Goal: Task Accomplishment & Management: Complete application form

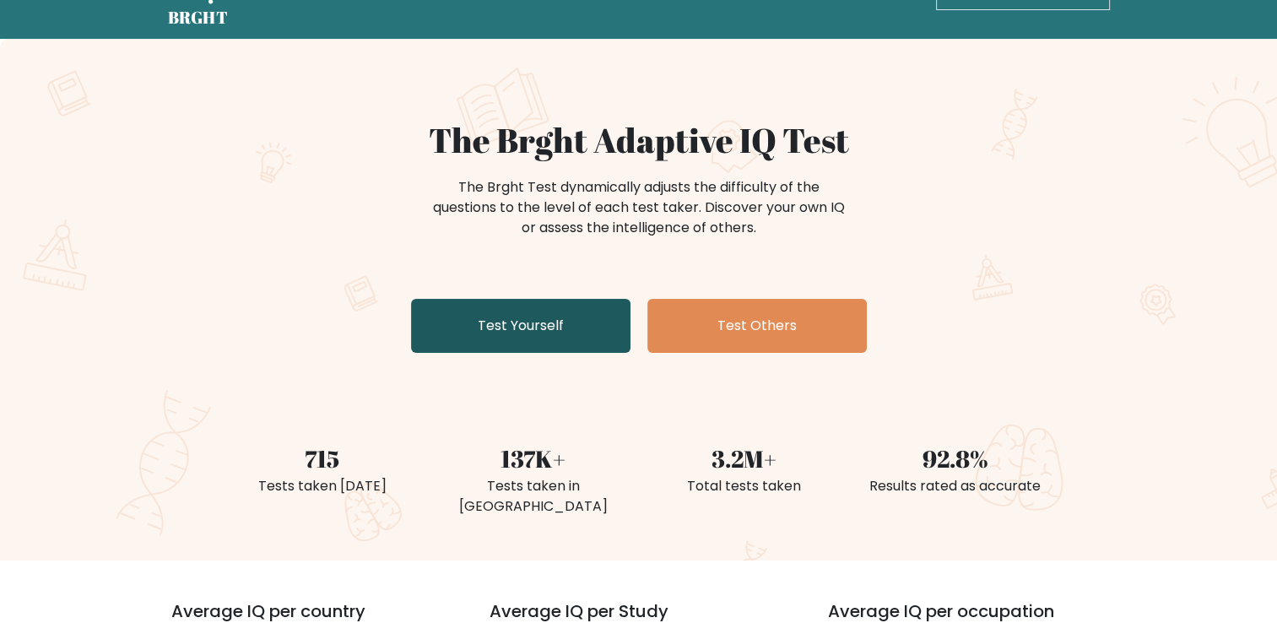
scroll to position [49, 0]
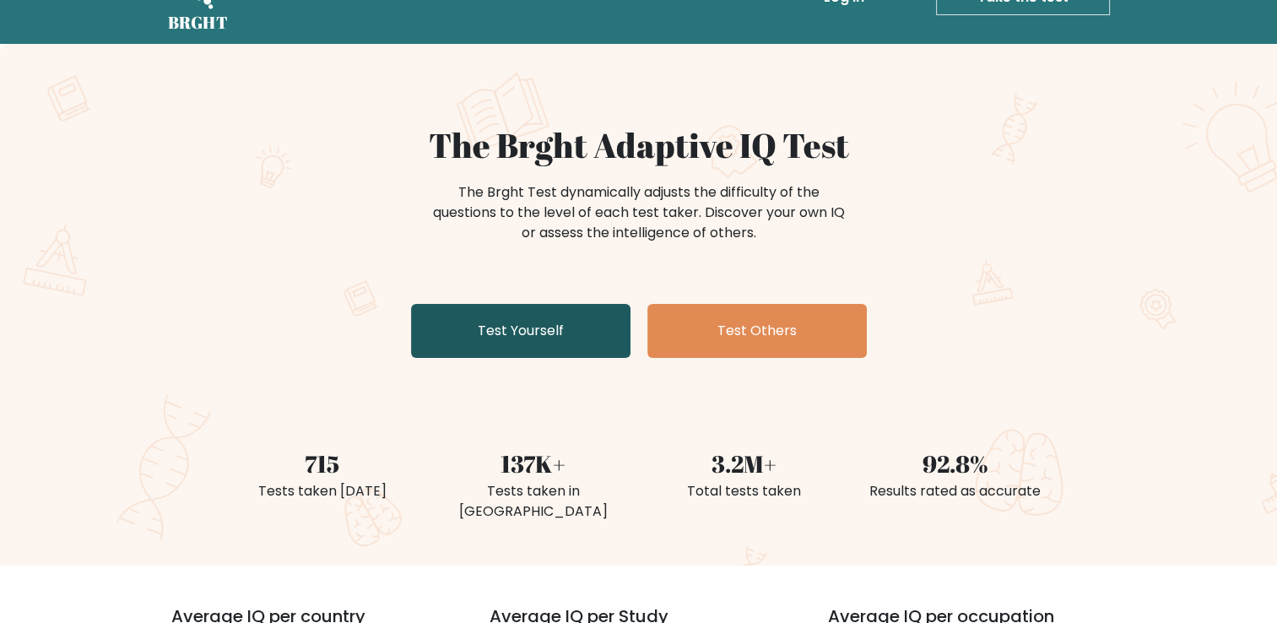
click at [504, 319] on link "Test Yourself" at bounding box center [520, 331] width 219 height 54
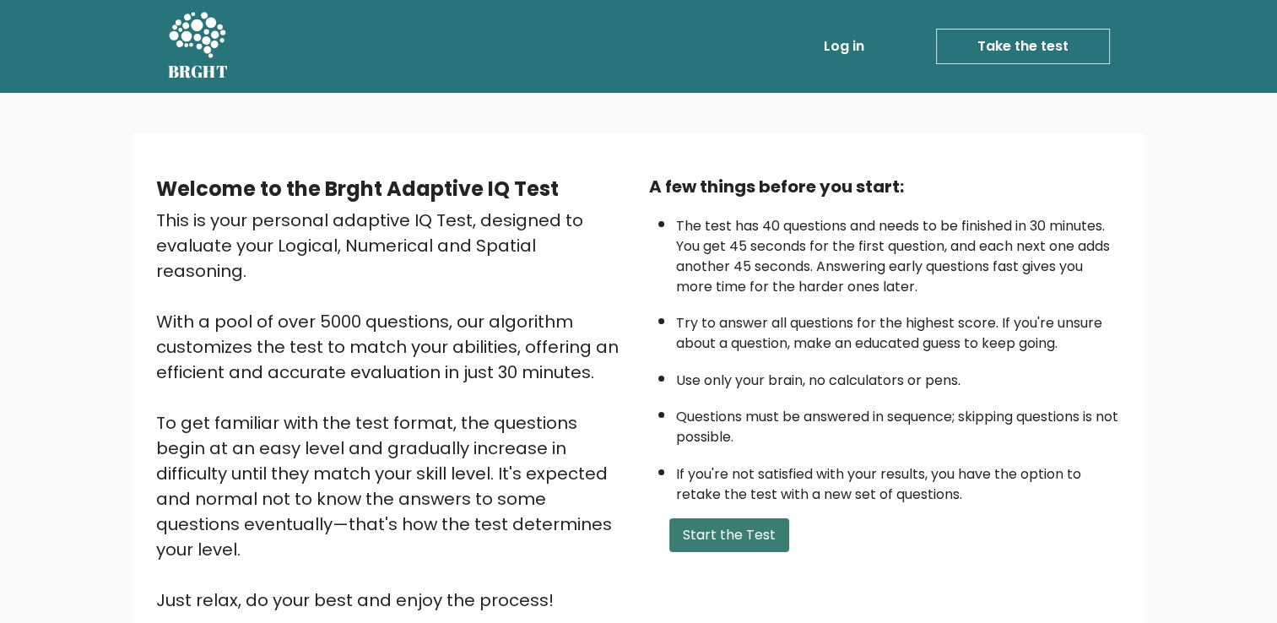
click at [783, 518] on button "Start the Test" at bounding box center [729, 535] width 120 height 34
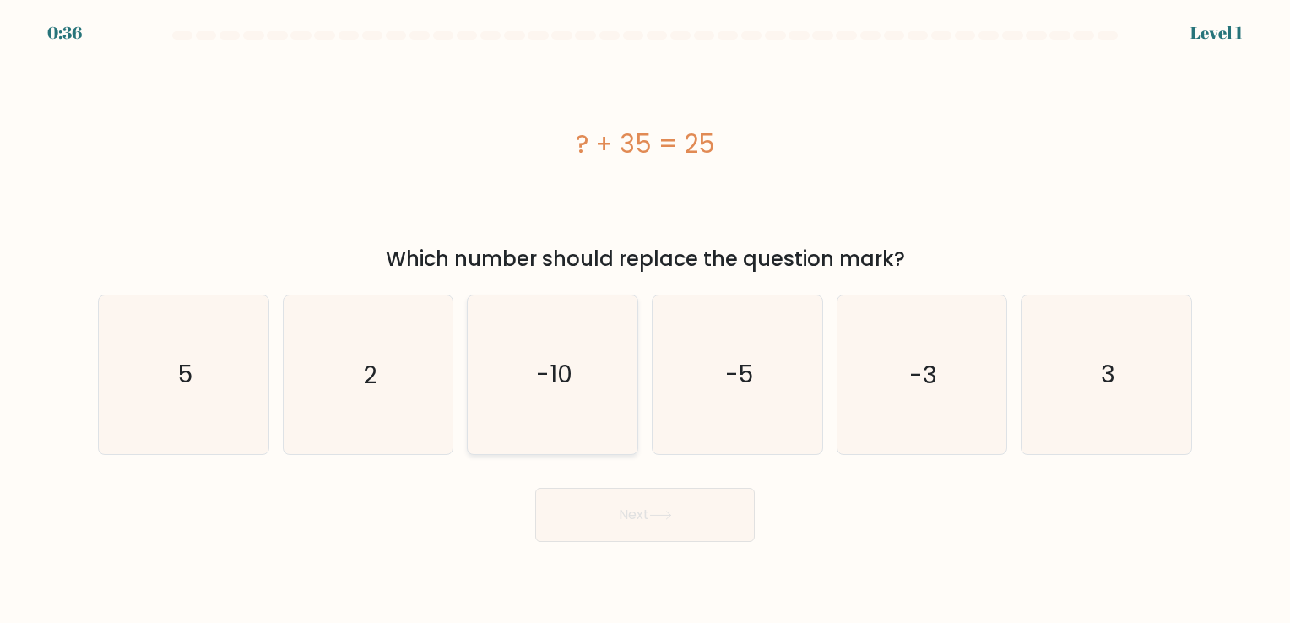
click at [517, 366] on icon "-10" at bounding box center [553, 374] width 158 height 158
click at [645, 320] on input "c. -10" at bounding box center [645, 315] width 1 height 8
radio input "true"
click at [609, 516] on button "Next" at bounding box center [644, 515] width 219 height 54
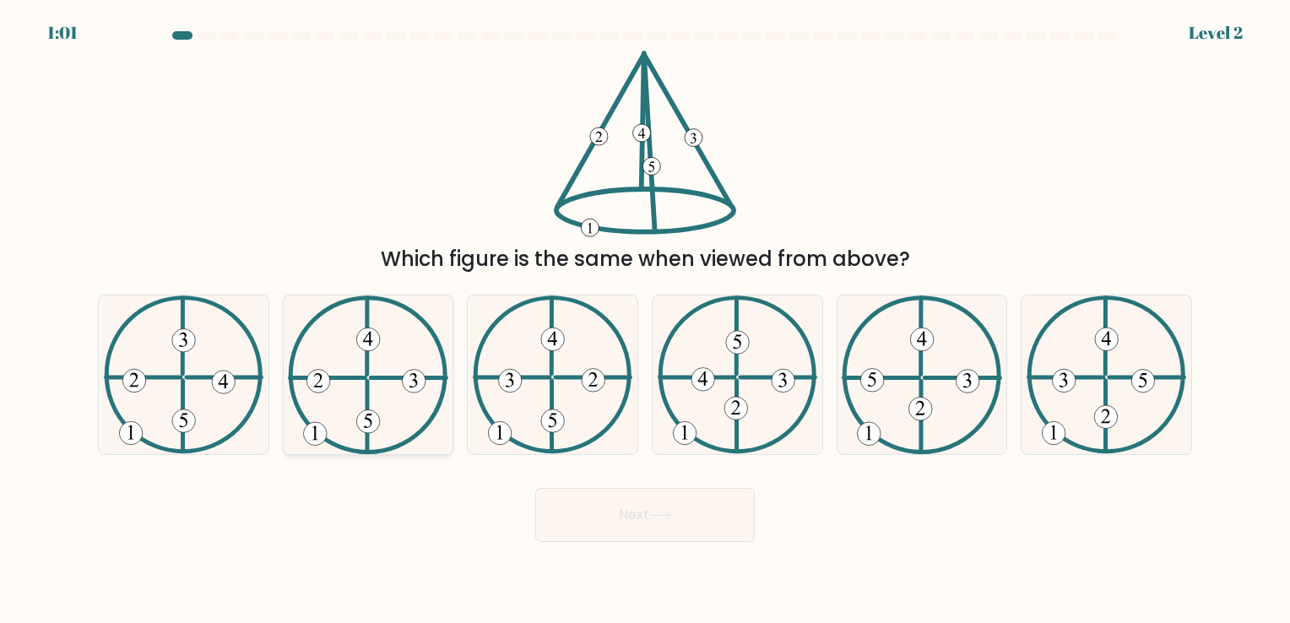
click at [371, 414] on 250 at bounding box center [367, 420] width 23 height 23
click at [645, 320] on input "b." at bounding box center [645, 315] width 1 height 8
radio input "true"
click at [641, 508] on button "Next" at bounding box center [644, 515] width 219 height 54
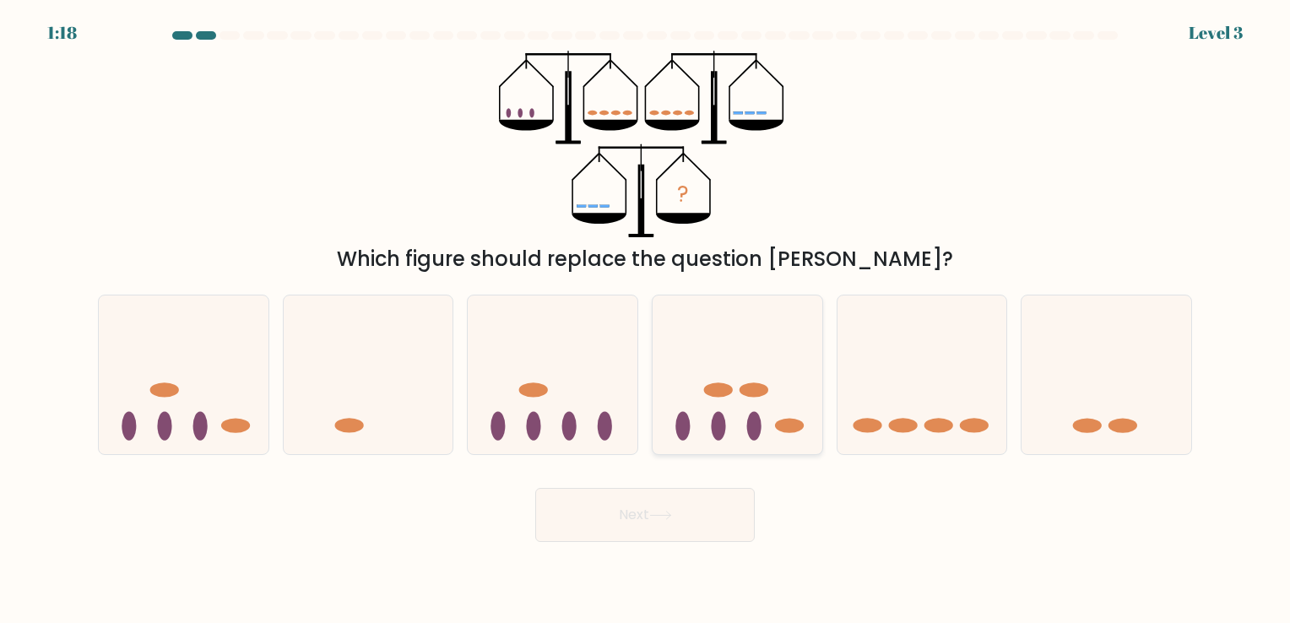
click at [739, 411] on icon at bounding box center [738, 375] width 170 height 140
click at [646, 320] on input "d." at bounding box center [645, 315] width 1 height 8
radio input "true"
click at [881, 427] on icon at bounding box center [922, 375] width 170 height 140
click at [646, 320] on input "e." at bounding box center [645, 315] width 1 height 8
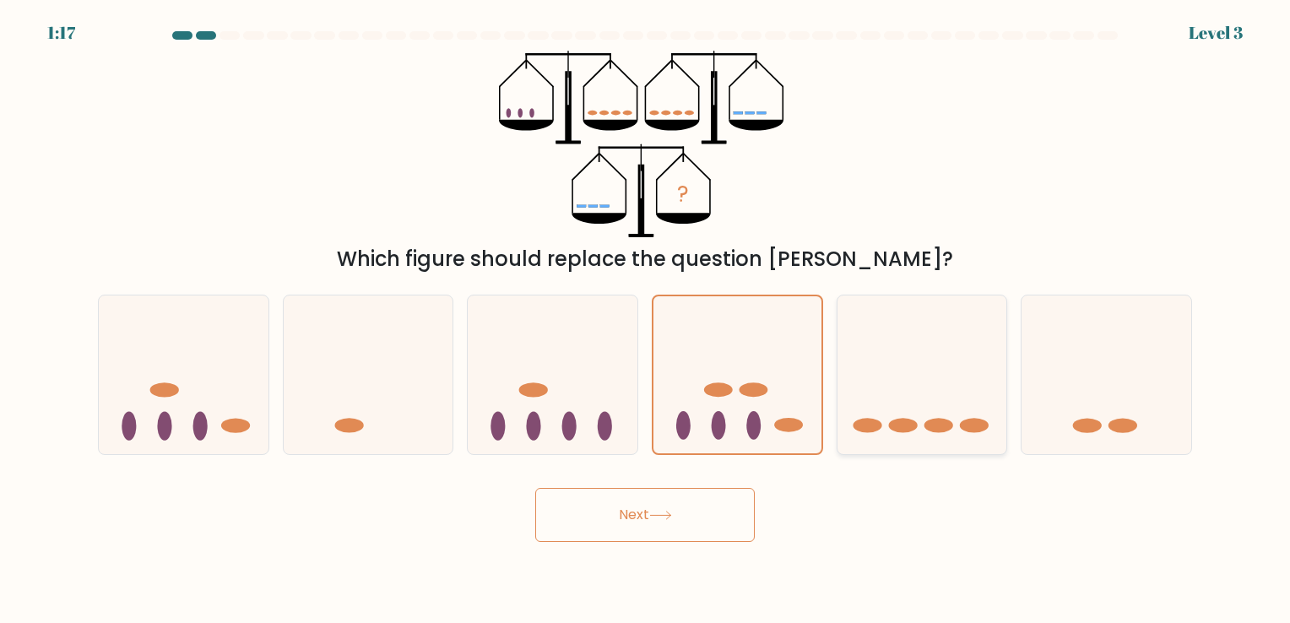
radio input "true"
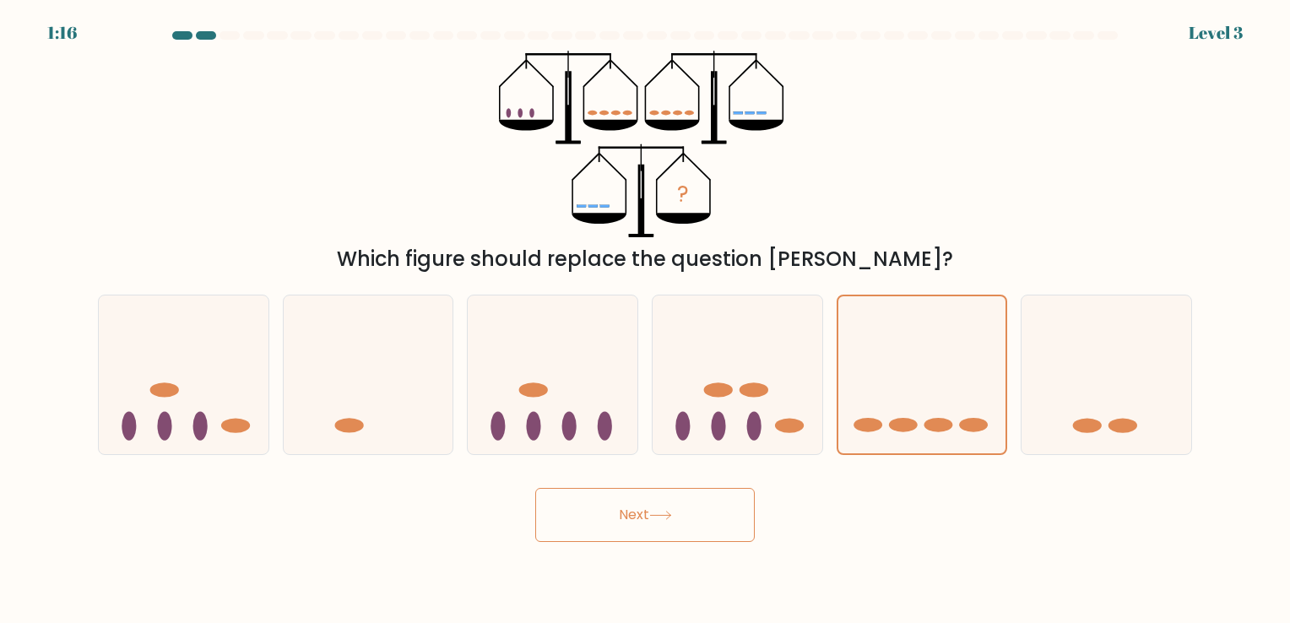
click at [701, 508] on button "Next" at bounding box center [644, 515] width 219 height 54
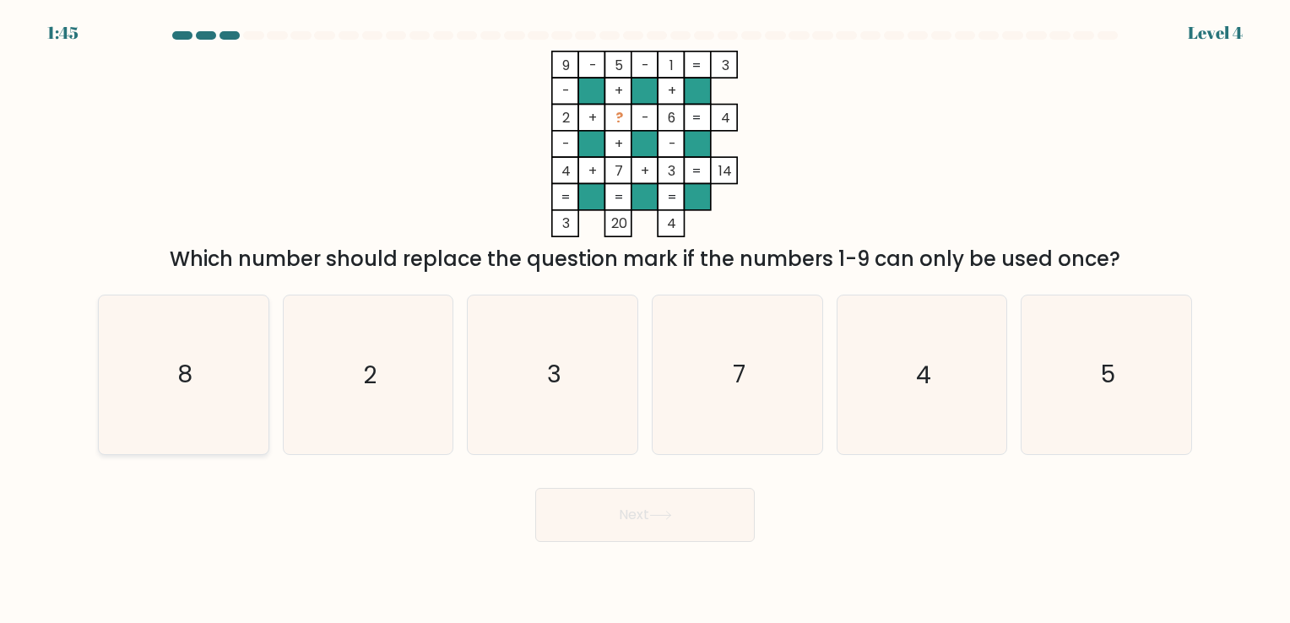
click at [218, 402] on icon "8" at bounding box center [184, 374] width 158 height 158
click at [645, 320] on input "a. 8" at bounding box center [645, 315] width 1 height 8
radio input "true"
click at [668, 514] on icon at bounding box center [660, 515] width 23 height 9
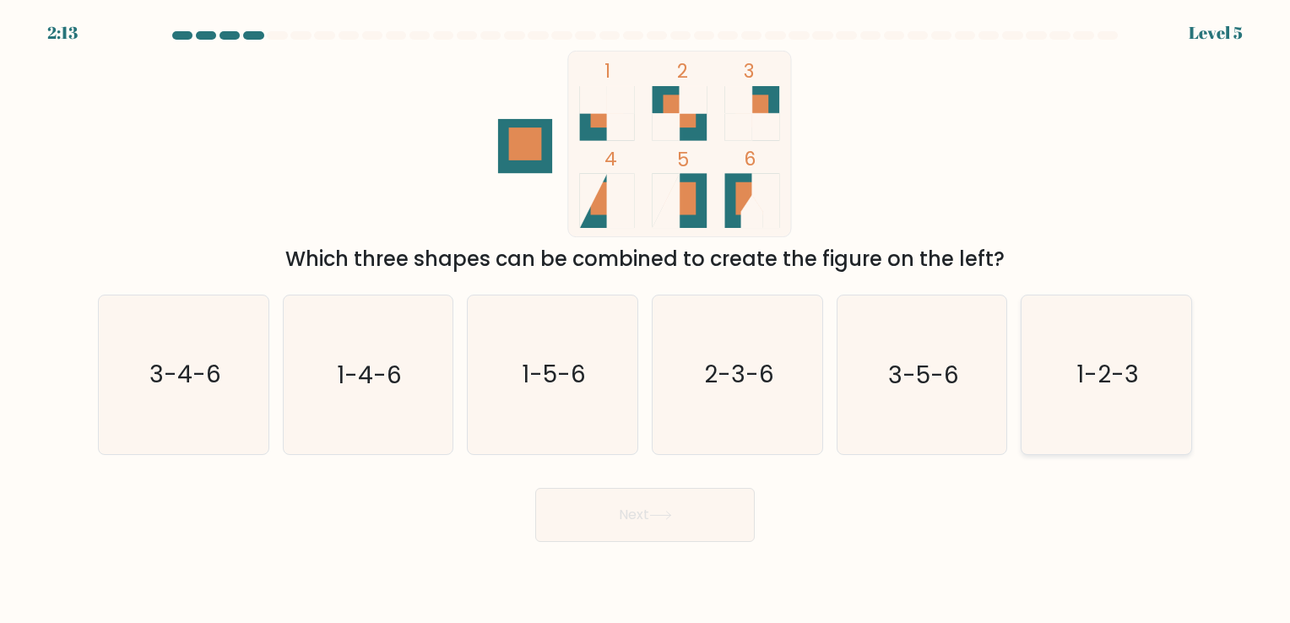
click at [1156, 370] on icon "1-2-3" at bounding box center [1106, 374] width 158 height 158
click at [646, 320] on input "f. 1-2-3" at bounding box center [645, 315] width 1 height 8
radio input "true"
click at [677, 528] on button "Next" at bounding box center [644, 515] width 219 height 54
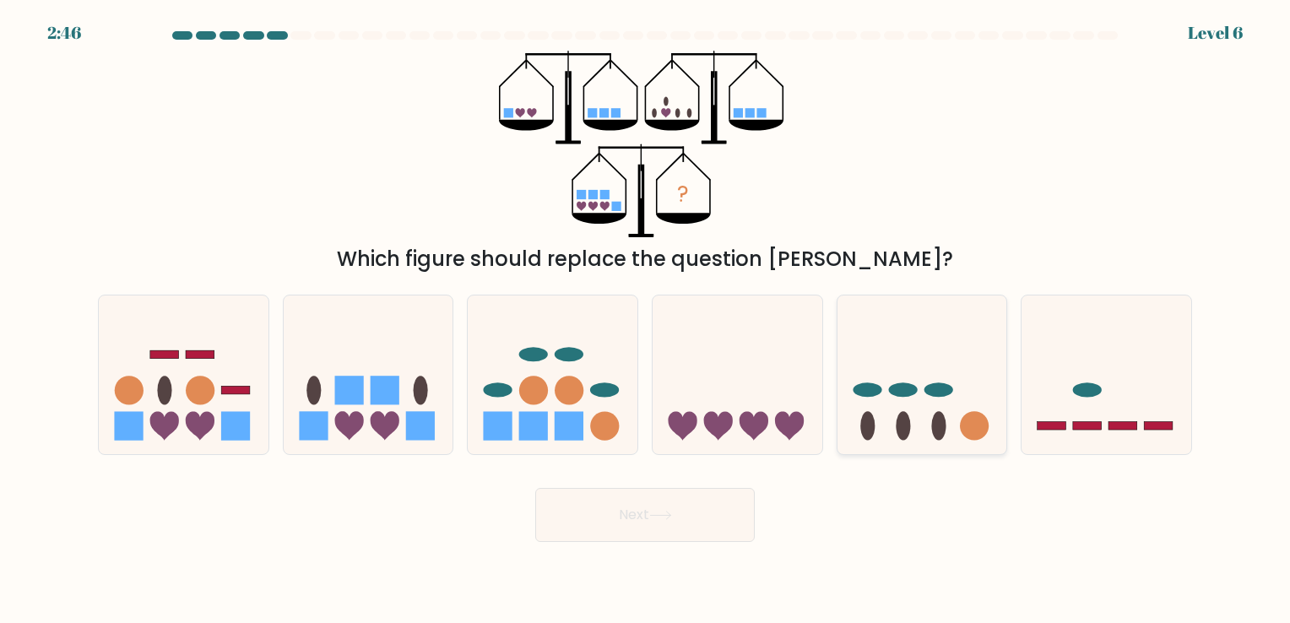
click at [910, 400] on icon at bounding box center [922, 375] width 170 height 140
click at [646, 320] on input "e." at bounding box center [645, 315] width 1 height 8
radio input "true"
click at [695, 498] on button "Next" at bounding box center [644, 515] width 219 height 54
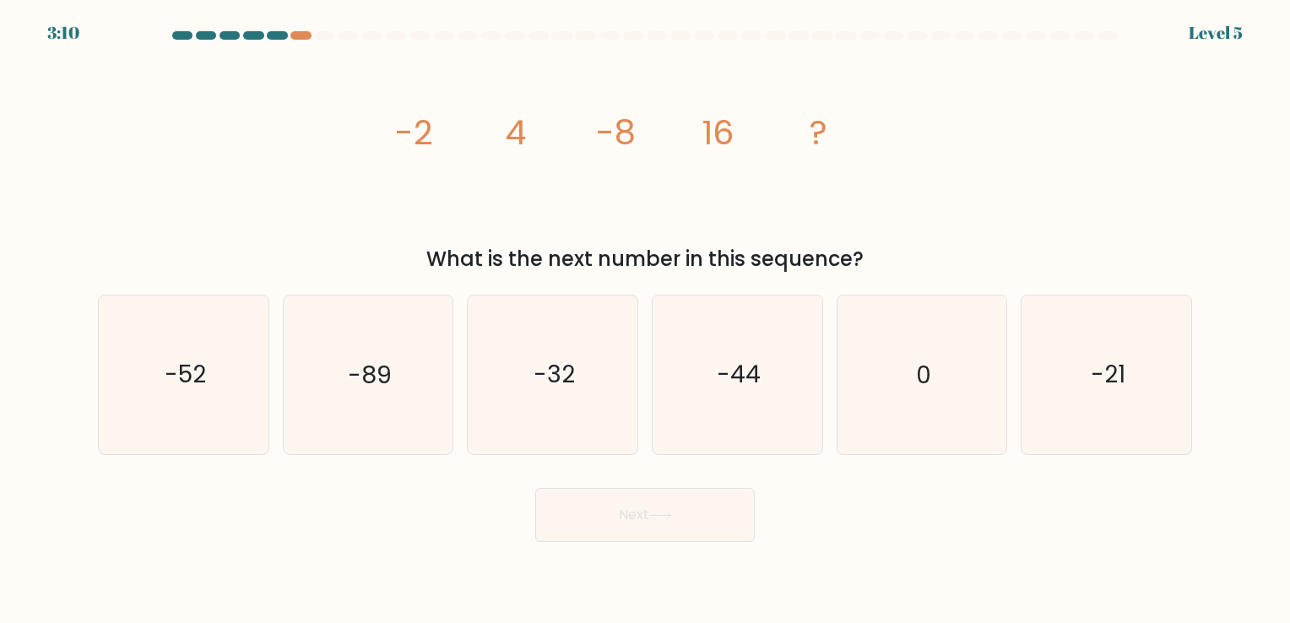
drag, startPoint x: 386, startPoint y: 174, endPoint x: 389, endPoint y: 154, distance: 20.5
click at [389, 154] on div "image/svg+xml -2 4 -8 16 ? What is the next number in this sequence?" at bounding box center [645, 163] width 1114 height 224
drag, startPoint x: 424, startPoint y: 135, endPoint x: 518, endPoint y: 121, distance: 95.6
click at [518, 121] on g "-2 4 -8 16 ?" at bounding box center [611, 132] width 433 height 47
drag, startPoint x: 518, startPoint y: 121, endPoint x: 290, endPoint y: 152, distance: 230.0
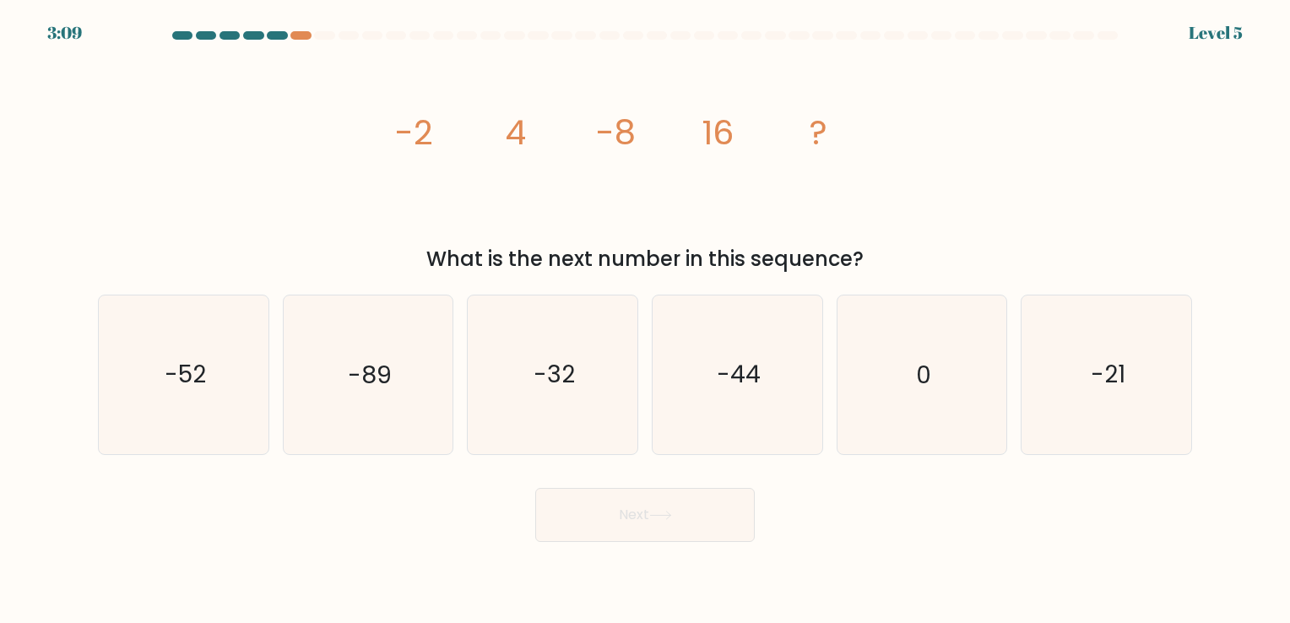
click at [290, 152] on div "image/svg+xml -2 4 -8 16 ? What is the next number in this sequence?" at bounding box center [645, 163] width 1114 height 224
drag, startPoint x: 317, startPoint y: 152, endPoint x: 783, endPoint y: 137, distance: 465.4
click at [783, 137] on div "image/svg+xml -2 4 -8 16 ? What is the next number in this sequence?" at bounding box center [645, 163] width 1114 height 224
copy g "-2 4 -8 16"
click at [301, 194] on div "image/svg+xml -2 4 -8 16 ? What is the next number in this sequence?" at bounding box center [645, 163] width 1114 height 224
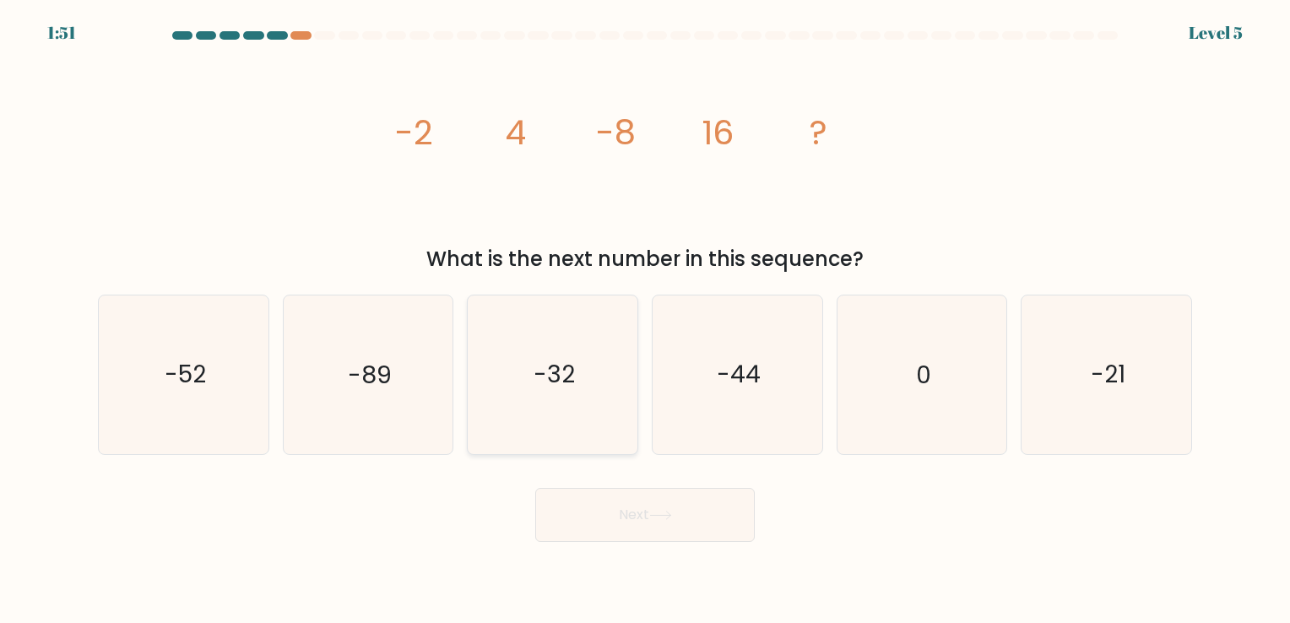
click at [618, 370] on icon "-32" at bounding box center [553, 374] width 158 height 158
click at [645, 320] on input "c. -32" at bounding box center [645, 315] width 1 height 8
radio input "true"
click at [611, 541] on button "Next" at bounding box center [644, 515] width 219 height 54
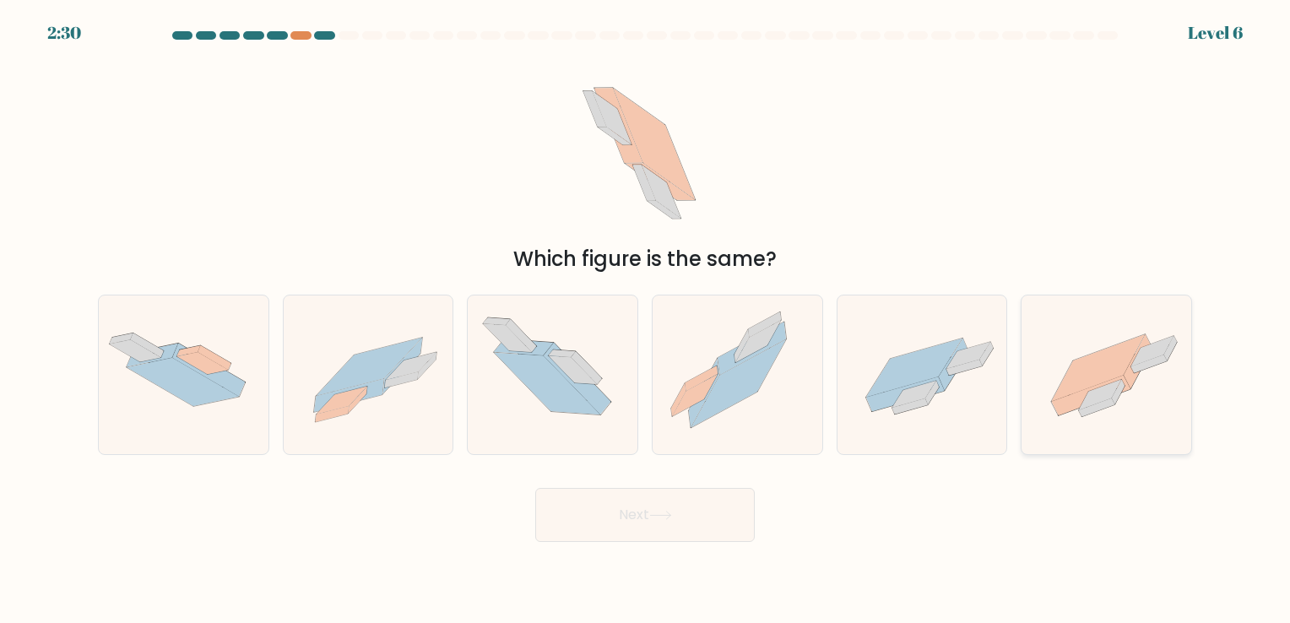
click at [1135, 380] on icon at bounding box center [1106, 382] width 95 height 68
click at [646, 320] on input "f." at bounding box center [645, 315] width 1 height 8
radio input "true"
click at [588, 532] on button "Next" at bounding box center [644, 515] width 219 height 54
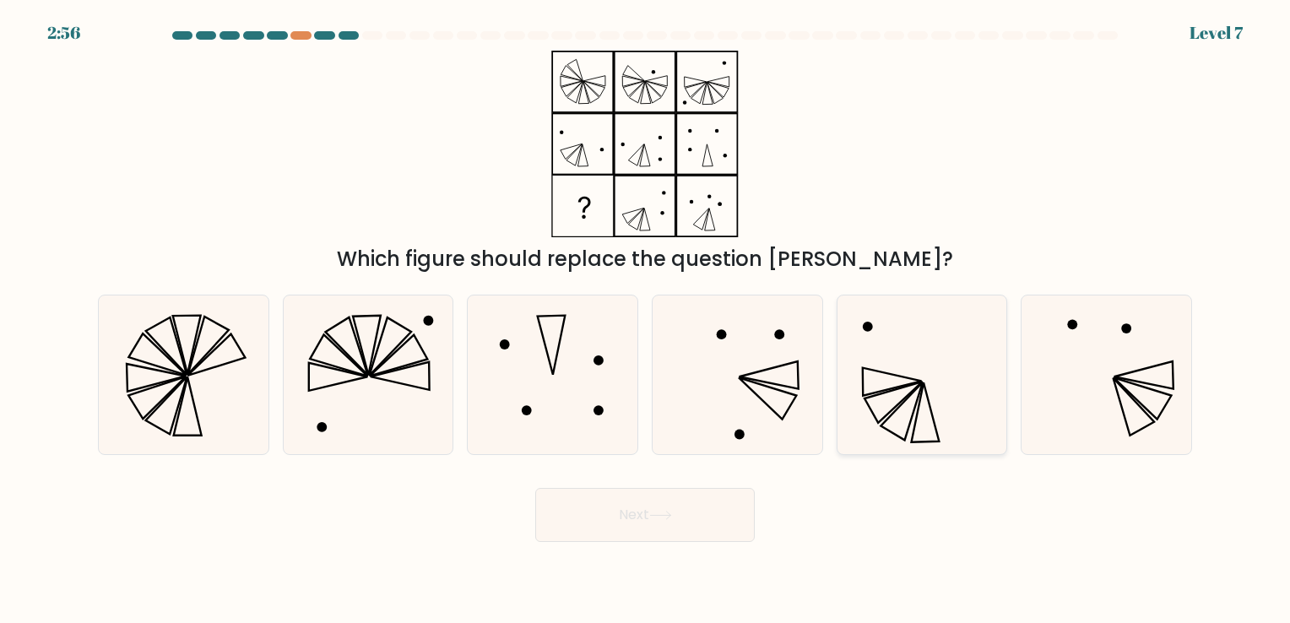
click at [896, 416] on icon at bounding box center [921, 374] width 158 height 158
click at [646, 320] on input "e." at bounding box center [645, 315] width 1 height 8
radio input "true"
click at [637, 528] on button "Next" at bounding box center [644, 515] width 219 height 54
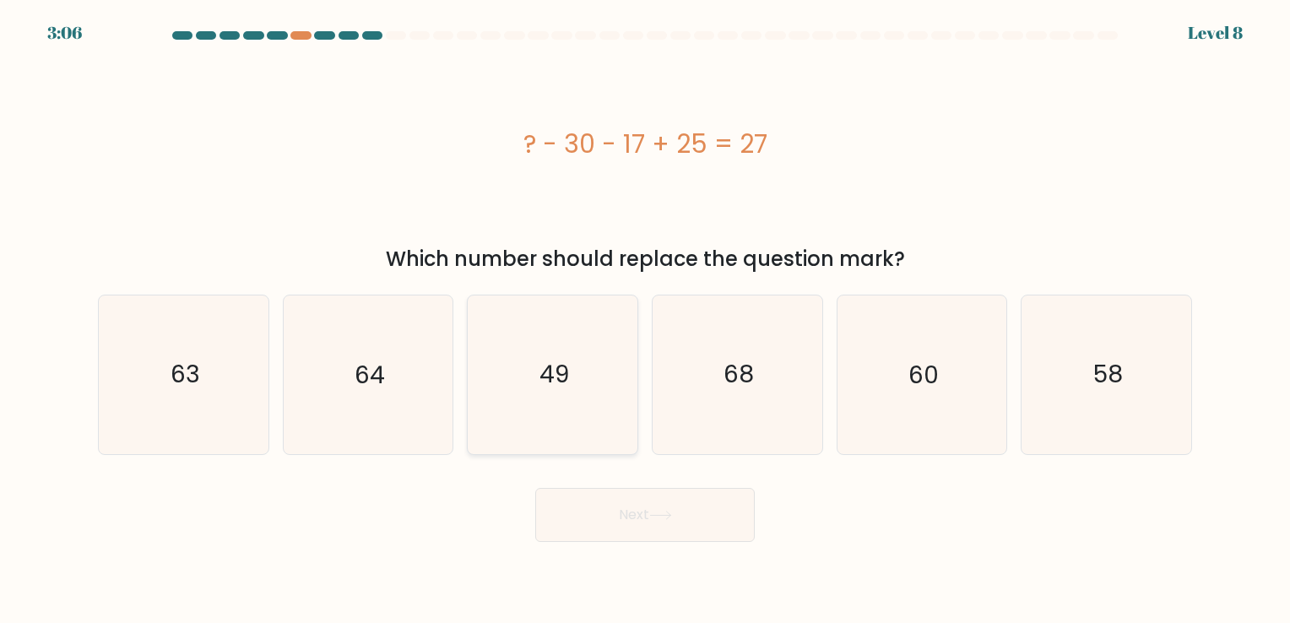
click at [530, 365] on icon "49" at bounding box center [553, 374] width 158 height 158
click at [645, 320] on input "c. 49" at bounding box center [645, 315] width 1 height 8
radio input "true"
click at [586, 547] on body "3:05 Level 8 a." at bounding box center [645, 311] width 1290 height 623
click at [588, 528] on button "Next" at bounding box center [644, 515] width 219 height 54
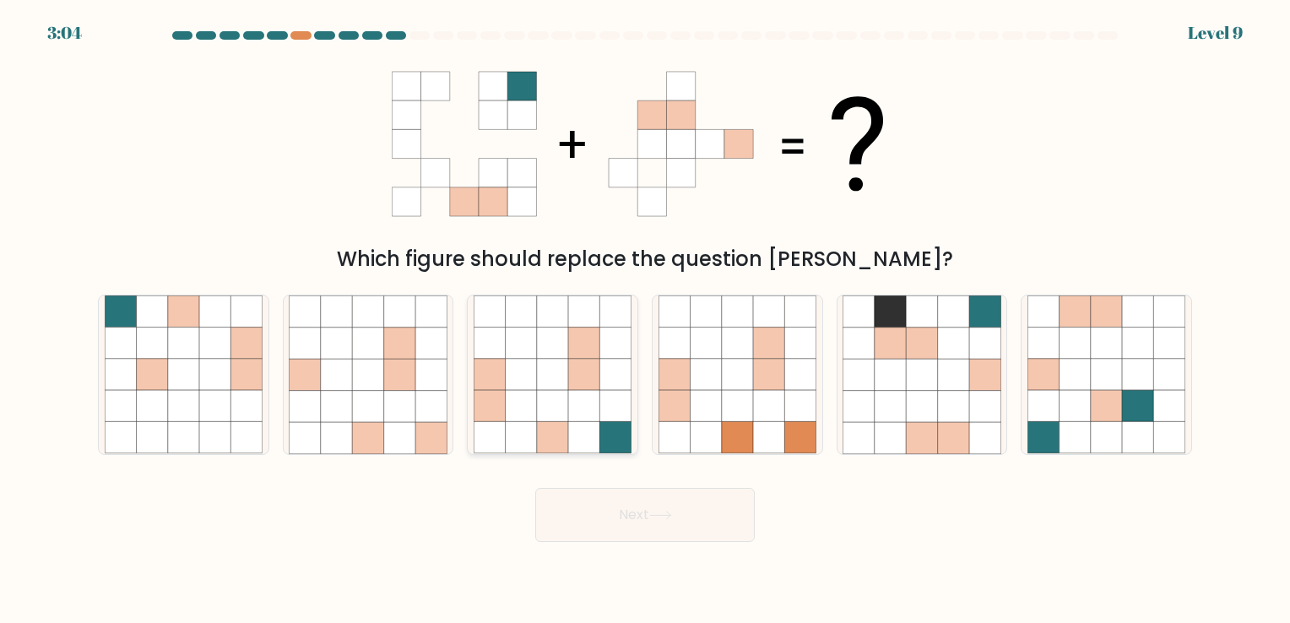
click at [585, 403] on icon at bounding box center [583, 406] width 31 height 31
click at [645, 320] on input "c." at bounding box center [645, 315] width 1 height 8
radio input "true"
click at [633, 540] on button "Next" at bounding box center [644, 515] width 219 height 54
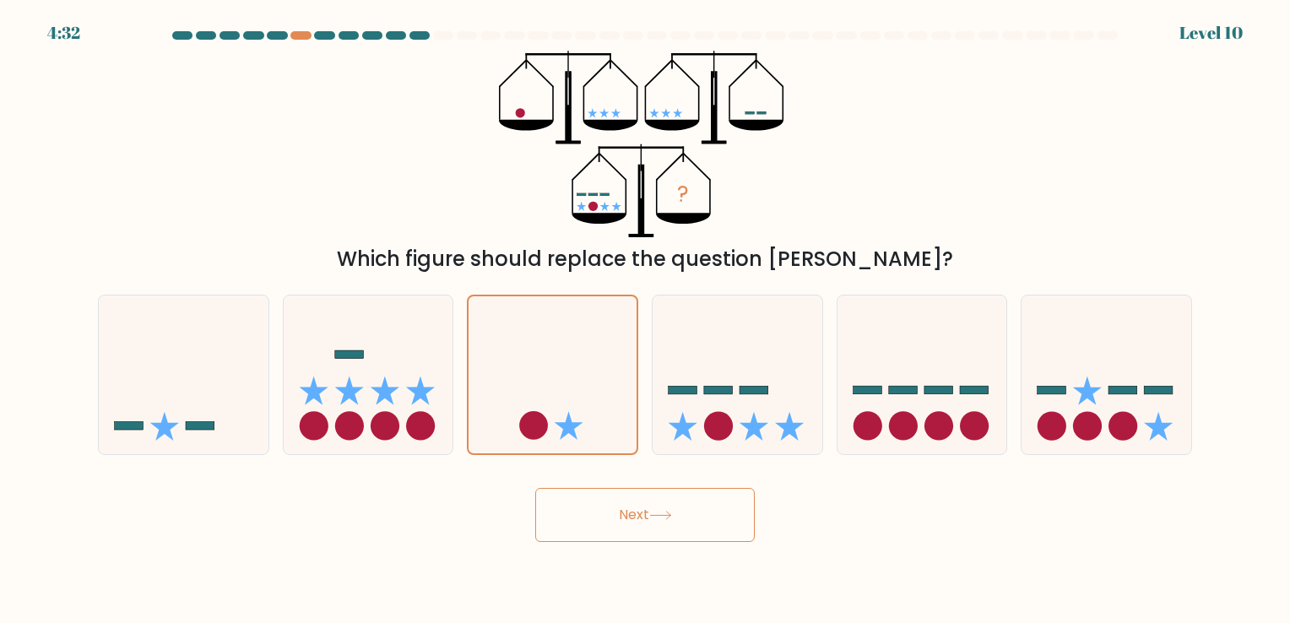
click at [611, 508] on button "Next" at bounding box center [644, 515] width 219 height 54
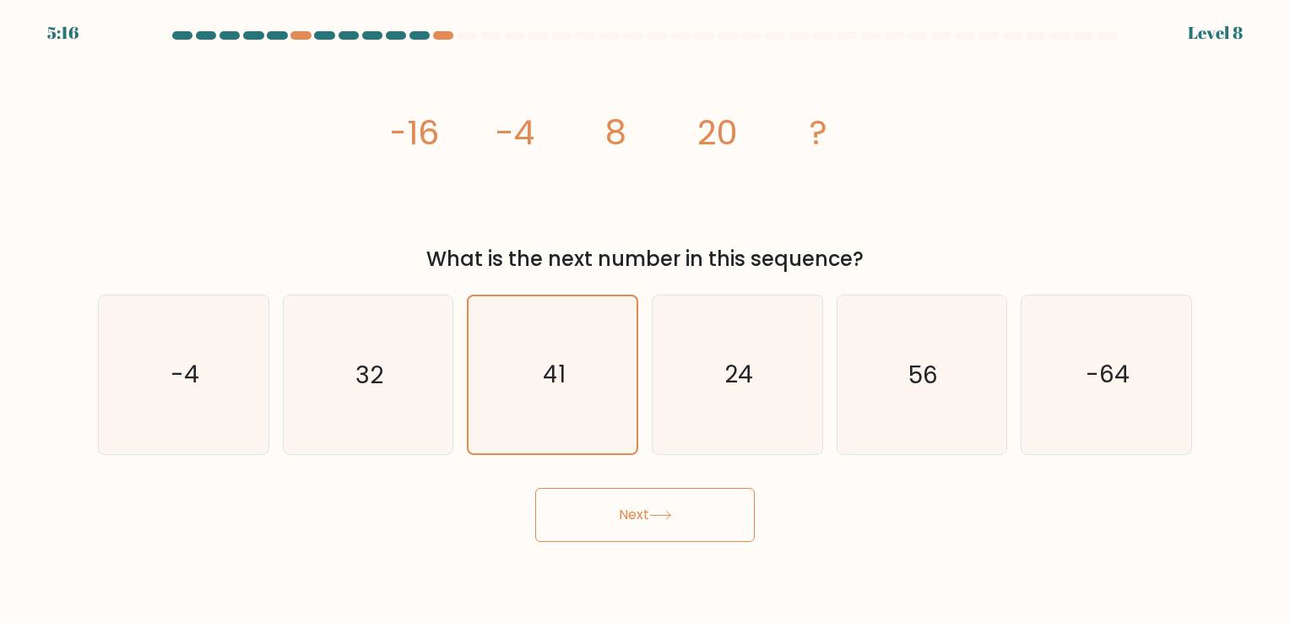
click at [618, 512] on button "Next" at bounding box center [644, 515] width 219 height 54
click at [588, 383] on icon "41" at bounding box center [552, 374] width 156 height 156
click at [645, 320] on input "c. 41" at bounding box center [645, 315] width 1 height 8
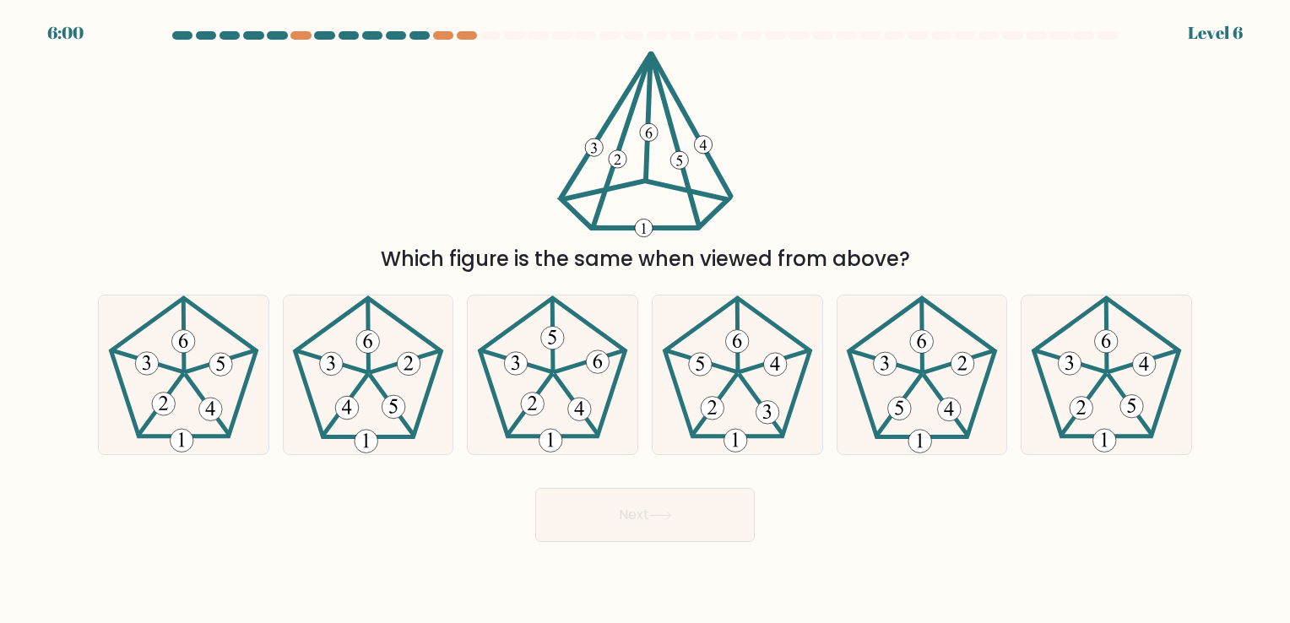
click at [631, 515] on button "Next" at bounding box center [644, 515] width 219 height 54
click at [571, 375] on icon at bounding box center [553, 374] width 158 height 158
click at [645, 320] on input "c." at bounding box center [645, 315] width 1 height 8
radio input "true"
click at [647, 568] on body "6:00 Level 6" at bounding box center [645, 311] width 1290 height 623
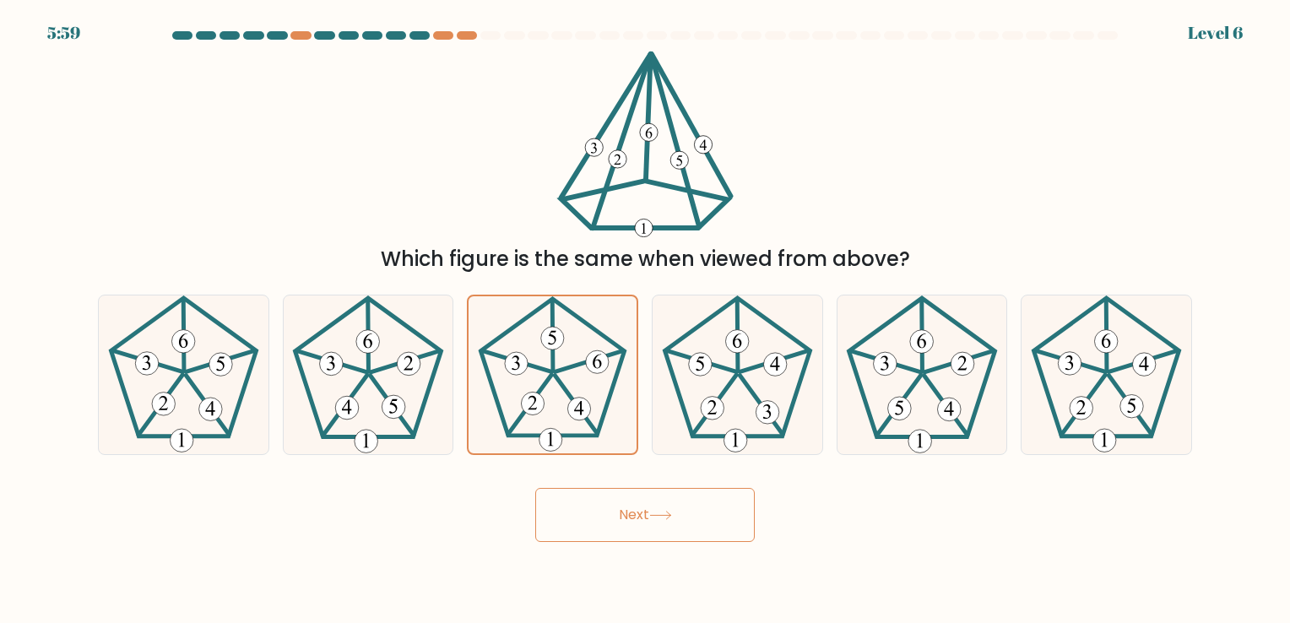
click at [647, 544] on body "5:59 Level 6" at bounding box center [645, 311] width 1290 height 623
click at [645, 525] on button "Next" at bounding box center [644, 515] width 219 height 54
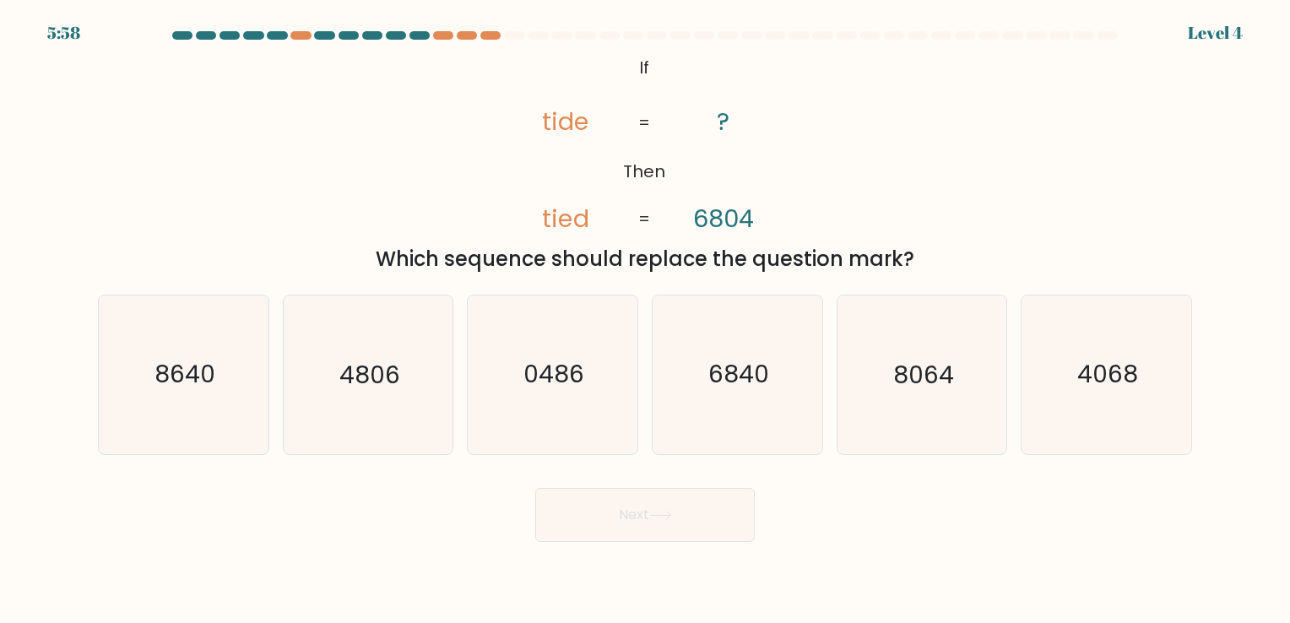
click at [584, 416] on icon "0486" at bounding box center [553, 374] width 158 height 158
click at [645, 320] on input "c. 0486" at bounding box center [645, 315] width 1 height 8
radio input "true"
click at [640, 532] on button "Next" at bounding box center [644, 515] width 219 height 54
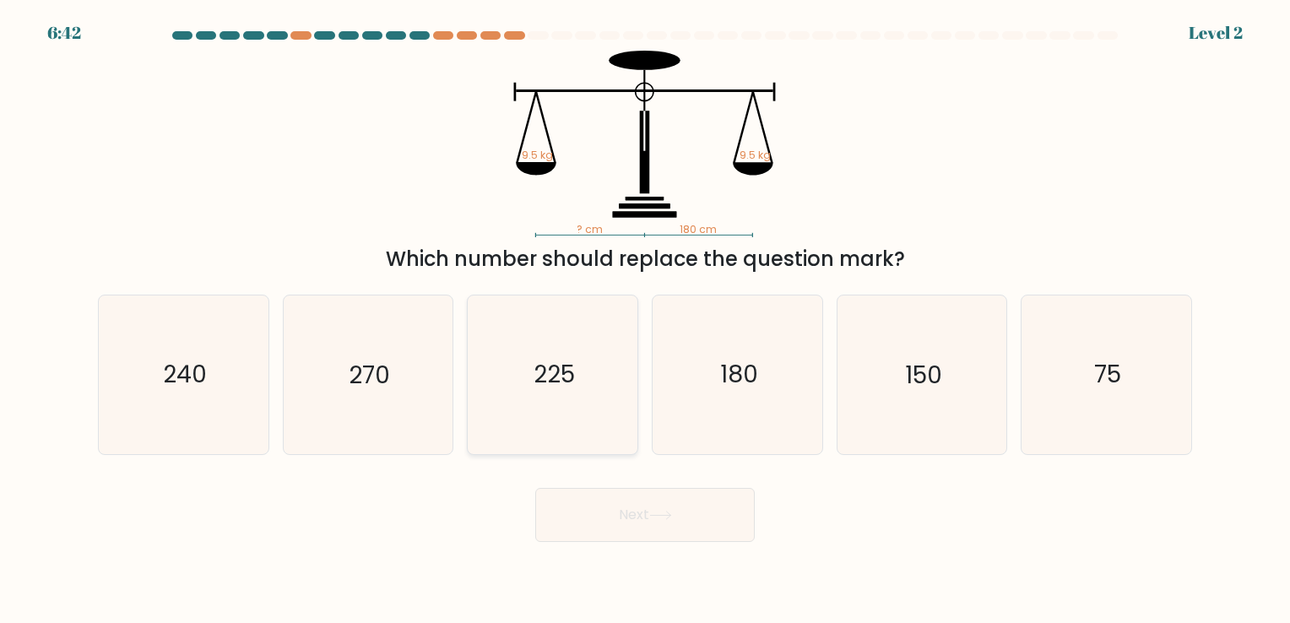
click at [580, 417] on icon "225" at bounding box center [553, 374] width 158 height 158
click at [645, 320] on input "c. 225" at bounding box center [645, 315] width 1 height 8
radio input "true"
click at [655, 538] on button "Next" at bounding box center [644, 515] width 219 height 54
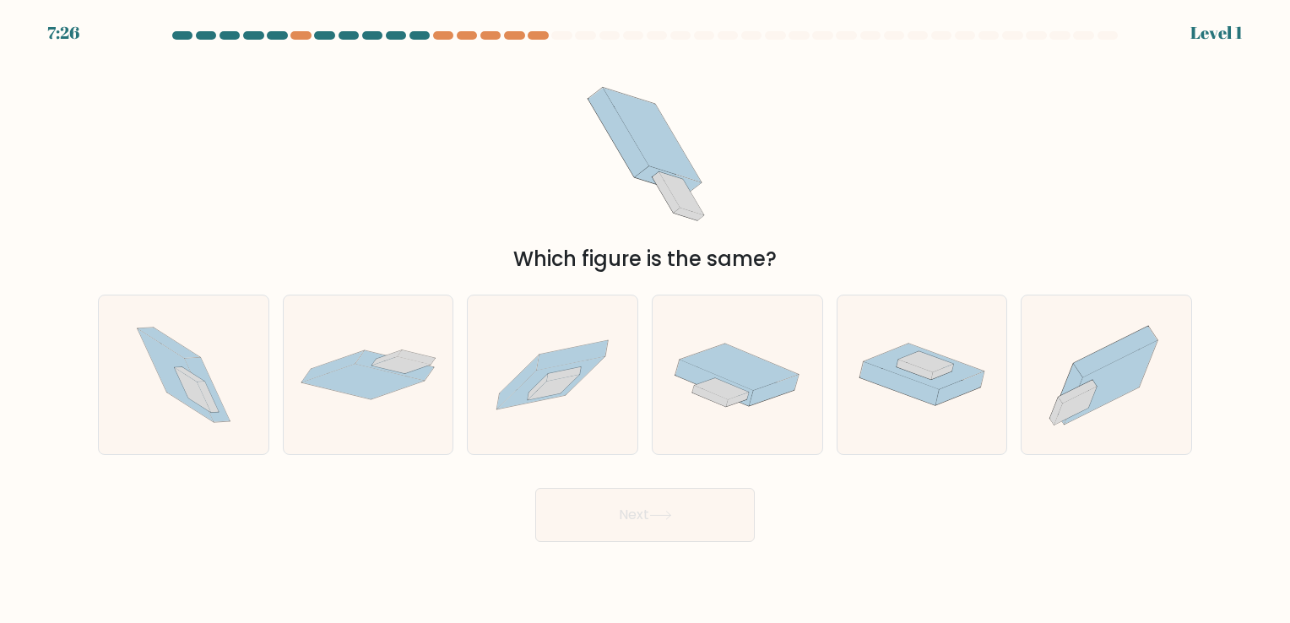
click at [582, 420] on icon at bounding box center [553, 374] width 170 height 115
click at [645, 320] on input "c." at bounding box center [645, 315] width 1 height 8
radio input "true"
click at [653, 514] on icon at bounding box center [660, 515] width 23 height 9
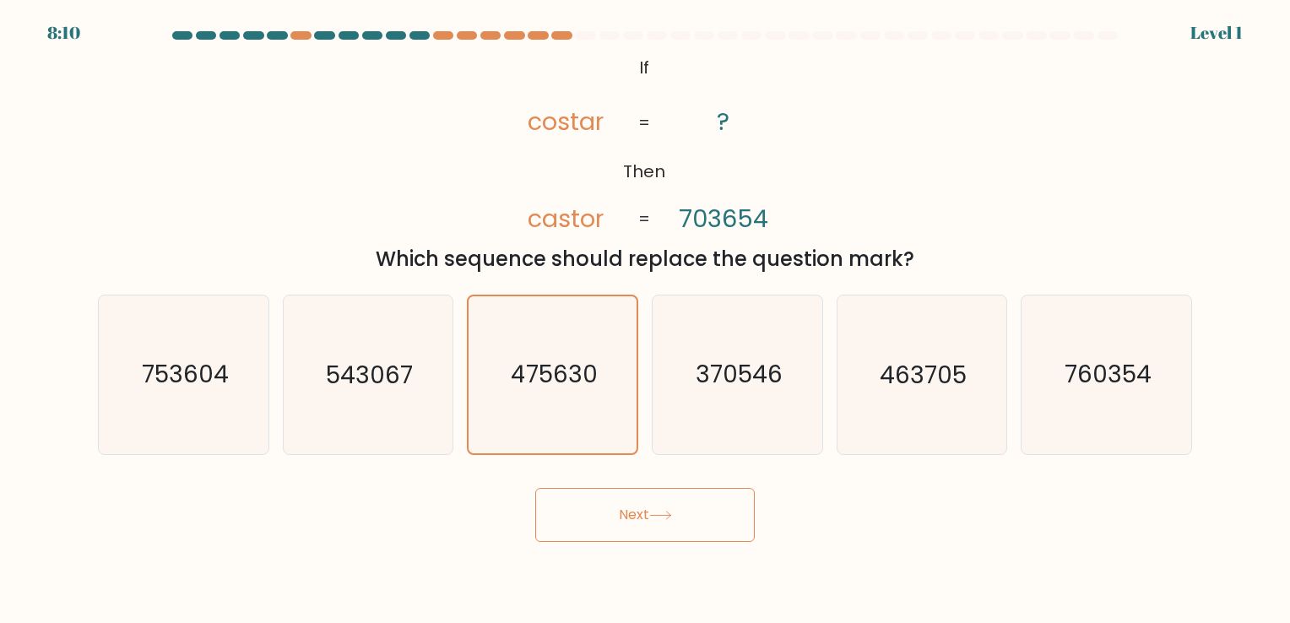
click at [647, 526] on button "Next" at bounding box center [644, 515] width 219 height 54
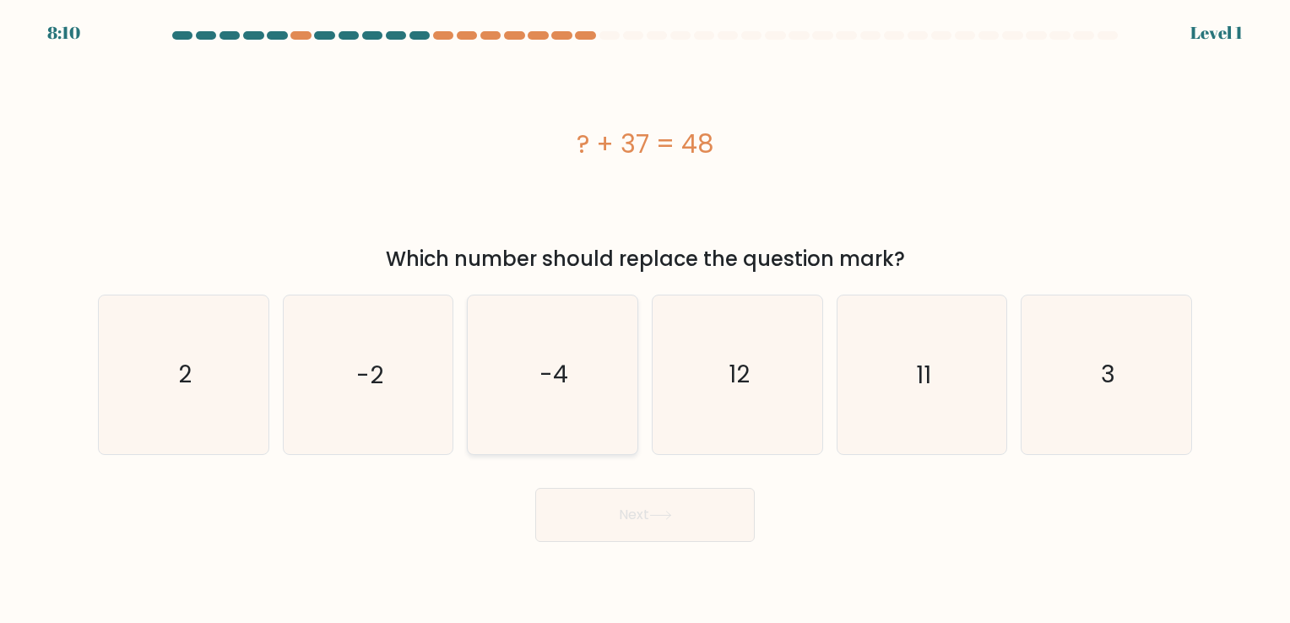
click at [559, 391] on icon "-4" at bounding box center [553, 374] width 158 height 158
click at [645, 320] on input "c. -4" at bounding box center [645, 315] width 1 height 8
radio input "true"
click at [637, 511] on button "Next" at bounding box center [644, 515] width 219 height 54
click at [585, 377] on icon "-4" at bounding box center [552, 374] width 156 height 156
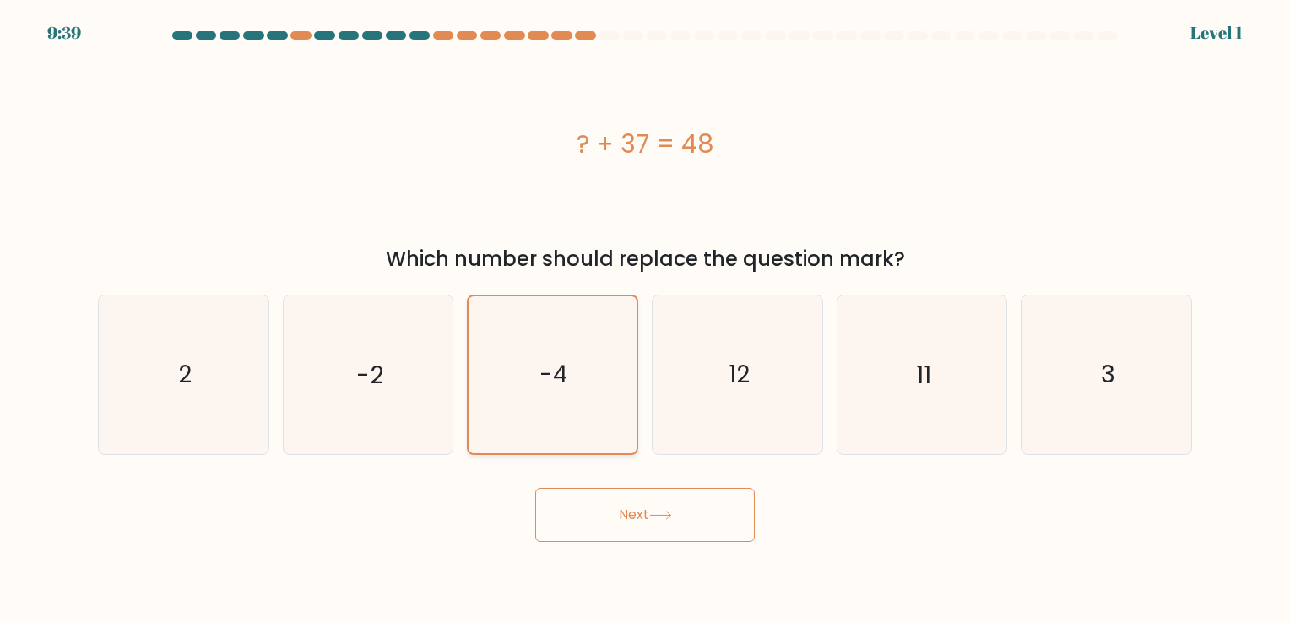
click at [645, 320] on input "c. -4" at bounding box center [645, 315] width 1 height 8
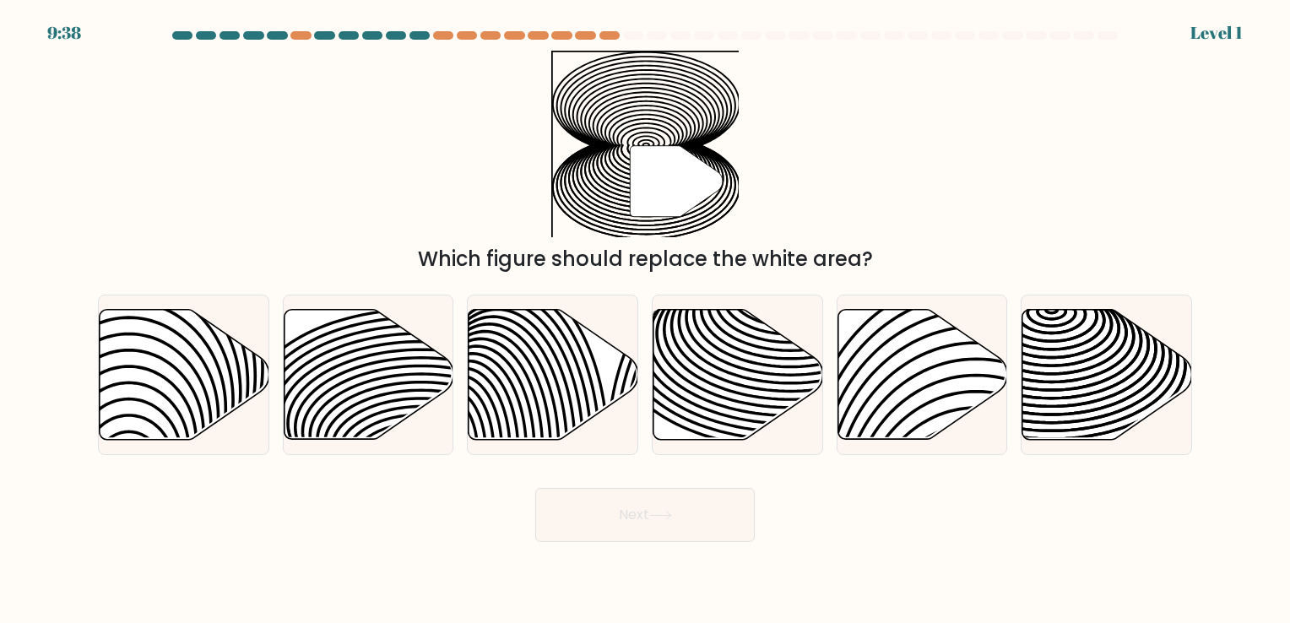
click at [641, 489] on button "Next" at bounding box center [644, 515] width 219 height 54
click at [553, 301] on div at bounding box center [552, 375] width 171 height 160
click at [645, 311] on input "c." at bounding box center [645, 315] width 1 height 8
radio input "true"
click at [602, 492] on button "Next" at bounding box center [644, 515] width 219 height 54
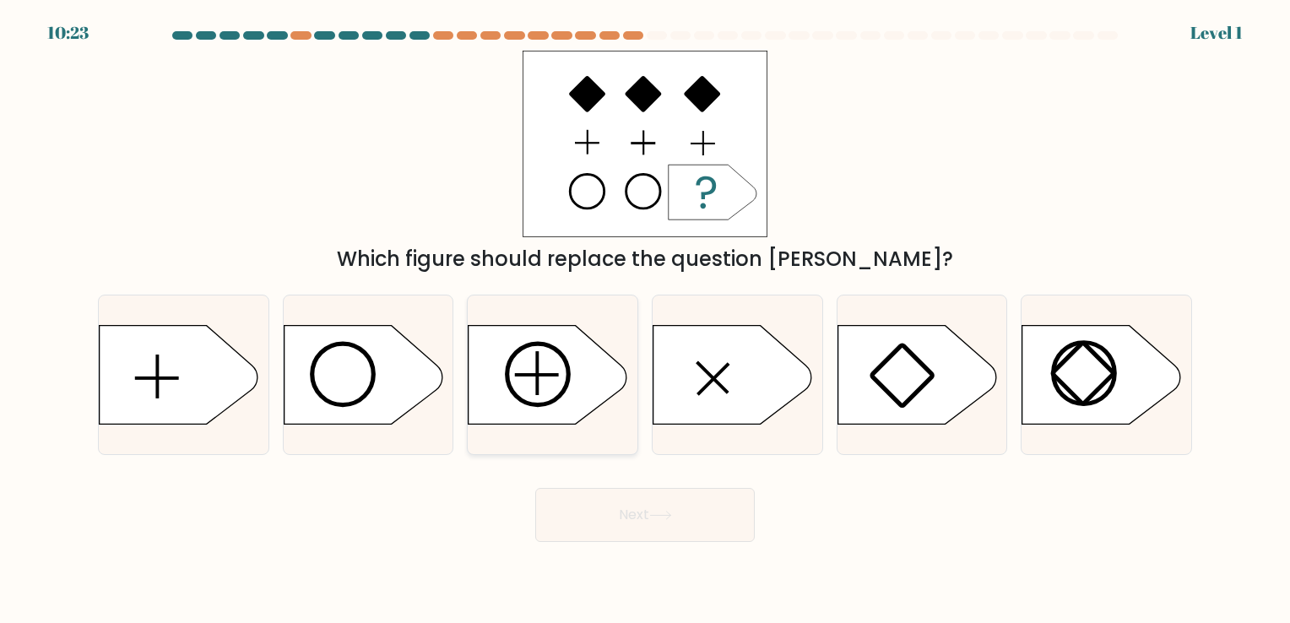
click at [575, 363] on icon at bounding box center [547, 374] width 159 height 99
click at [645, 320] on input "c." at bounding box center [645, 315] width 1 height 8
radio input "true"
click at [617, 500] on button "Next" at bounding box center [644, 515] width 219 height 54
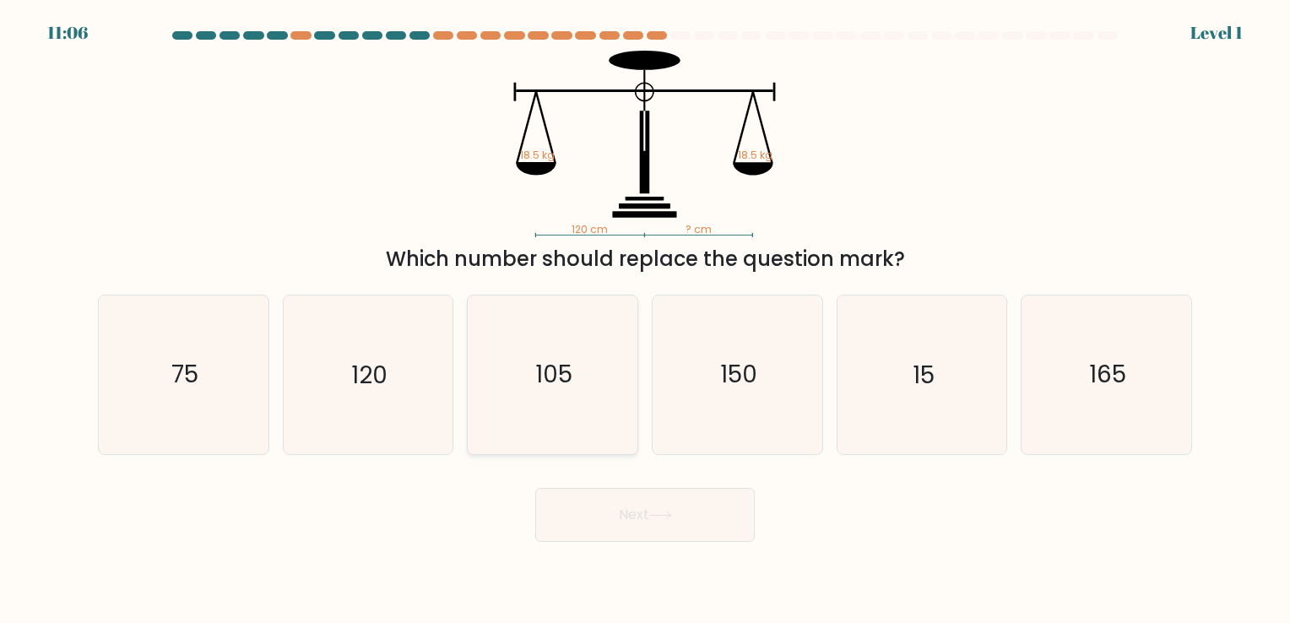
click at [595, 417] on icon "105" at bounding box center [553, 374] width 158 height 158
click at [645, 320] on input "c. 105" at bounding box center [645, 315] width 1 height 8
radio input "true"
click at [631, 520] on button "Next" at bounding box center [644, 515] width 219 height 54
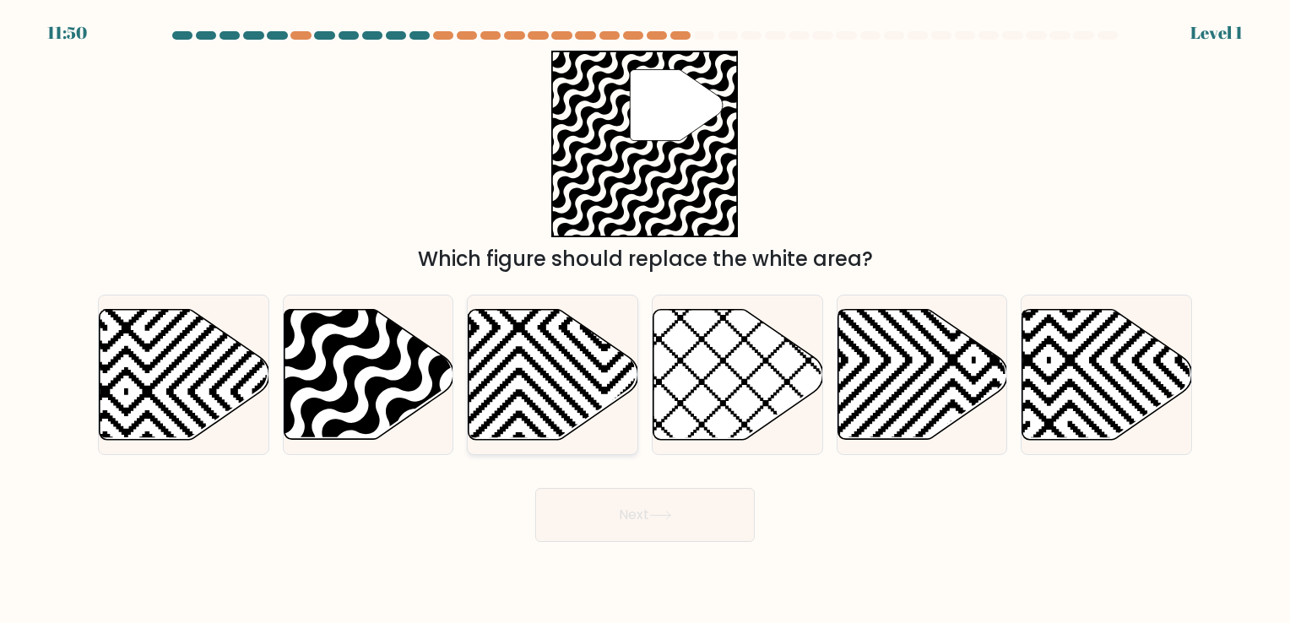
click at [581, 441] on icon at bounding box center [553, 375] width 170 height 133
click at [645, 320] on input "c." at bounding box center [645, 315] width 1 height 8
radio input "true"
click at [637, 539] on button "Next" at bounding box center [644, 515] width 219 height 54
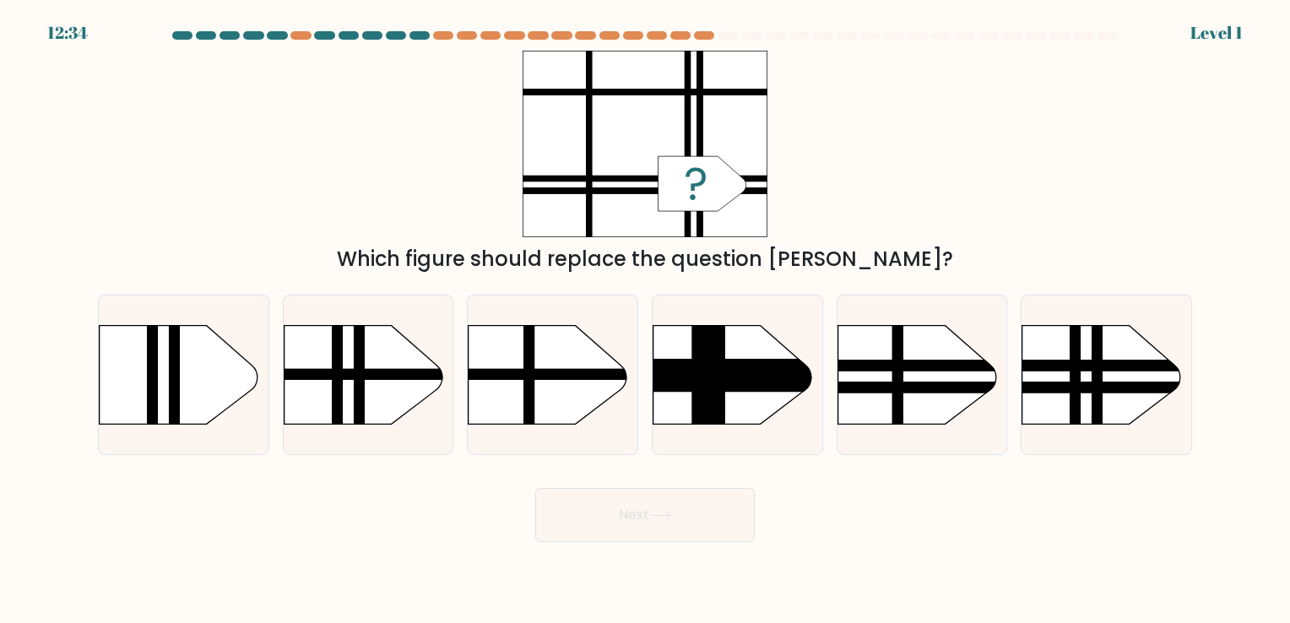
click at [562, 409] on rect at bounding box center [445, 302] width 441 height 335
click at [645, 320] on input "c." at bounding box center [645, 315] width 1 height 8
radio input "true"
click at [616, 512] on button "Next" at bounding box center [644, 515] width 219 height 54
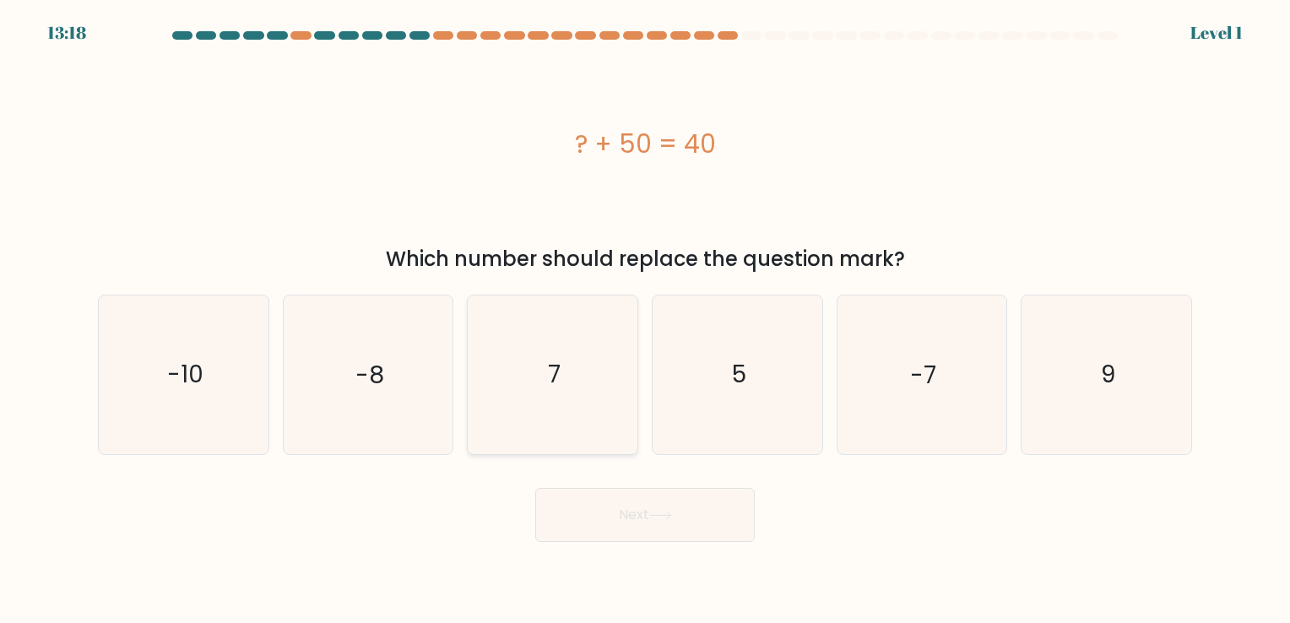
click at [563, 373] on icon "7" at bounding box center [553, 374] width 158 height 158
click at [645, 320] on input "c. 7" at bounding box center [645, 315] width 1 height 8
radio input "true"
click at [628, 494] on button "Next" at bounding box center [644, 515] width 219 height 54
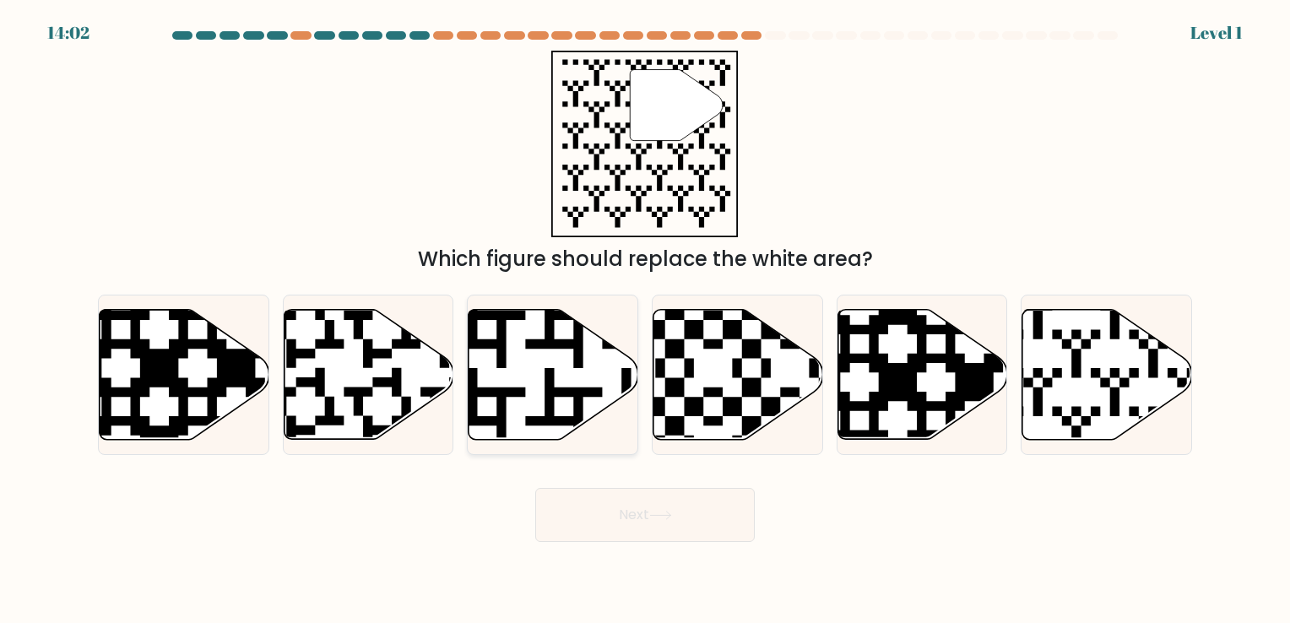
click at [587, 406] on icon at bounding box center [553, 374] width 170 height 130
click at [645, 320] on input "c." at bounding box center [645, 315] width 1 height 8
radio input "true"
click at [625, 481] on div "Next" at bounding box center [645, 508] width 1114 height 67
click at [623, 507] on button "Next" at bounding box center [644, 515] width 219 height 54
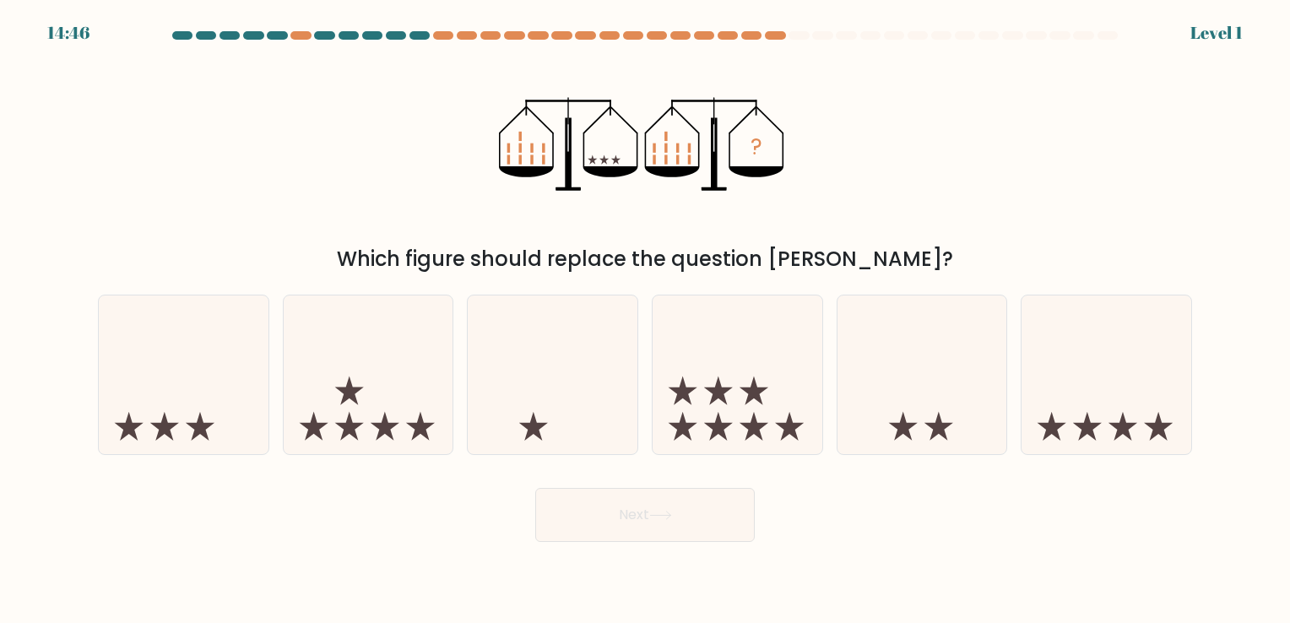
click at [642, 533] on button "Next" at bounding box center [644, 515] width 219 height 54
click at [582, 408] on icon at bounding box center [553, 375] width 170 height 140
click at [645, 320] on input "c." at bounding box center [645, 315] width 1 height 8
radio input "true"
click at [643, 509] on button "Next" at bounding box center [644, 515] width 219 height 54
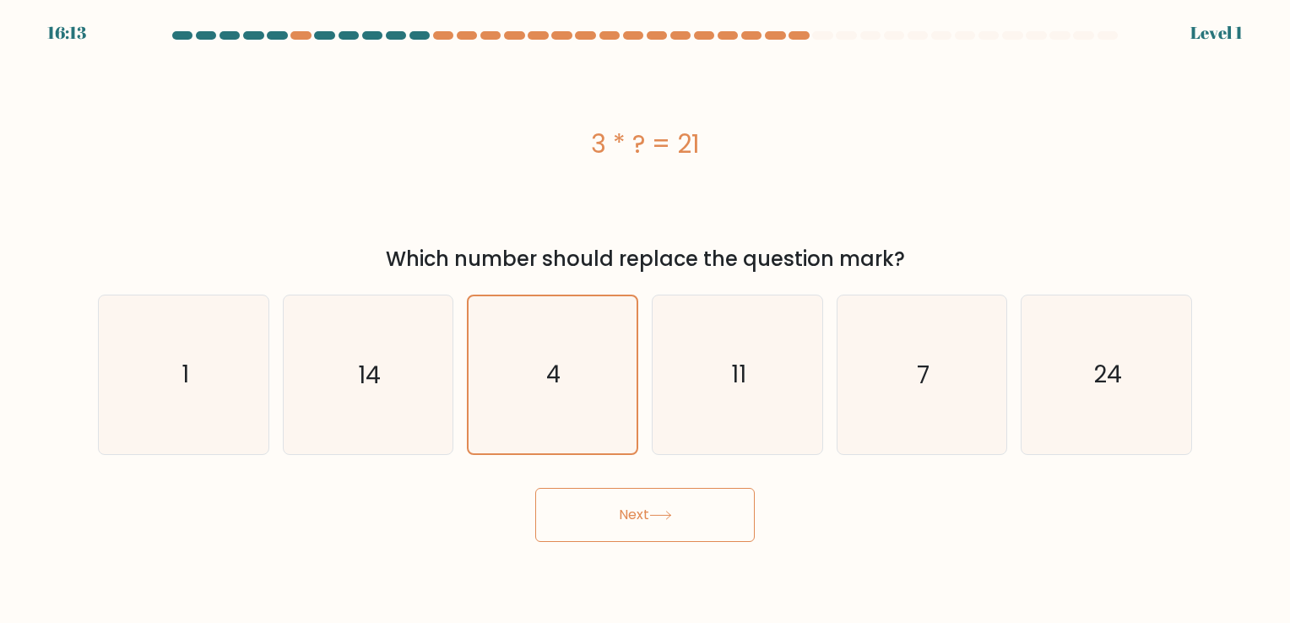
click at [626, 539] on button "Next" at bounding box center [644, 515] width 219 height 54
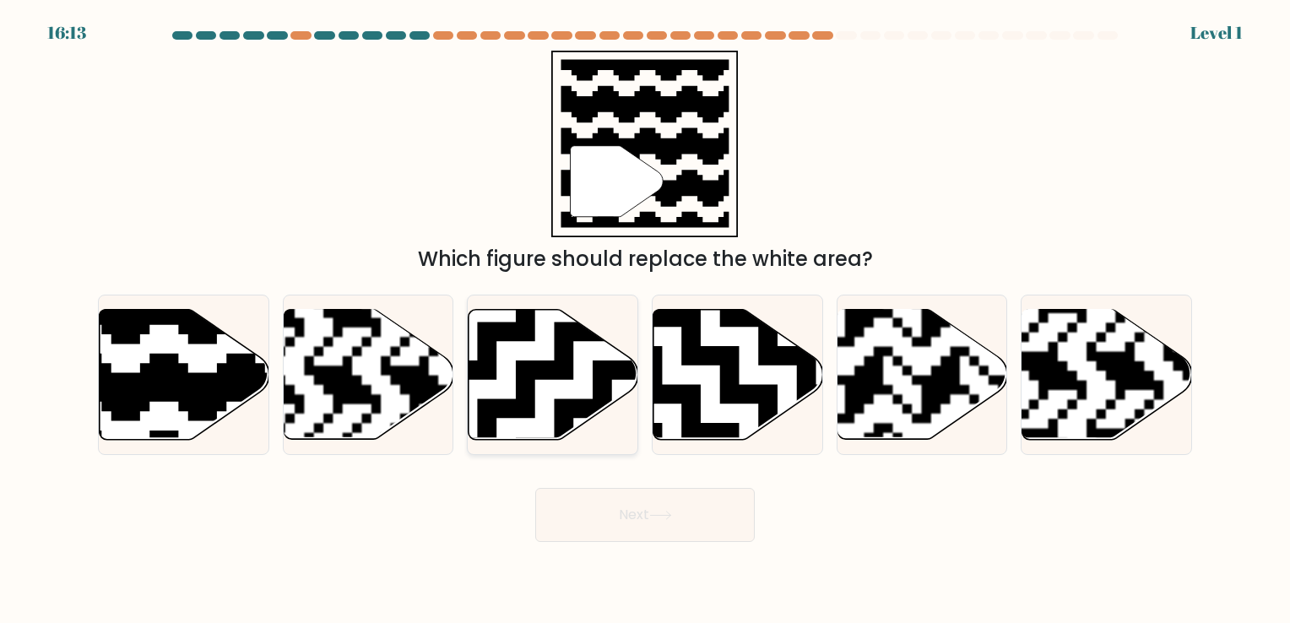
click at [584, 418] on icon at bounding box center [553, 374] width 170 height 130
click at [645, 320] on input "c." at bounding box center [645, 315] width 1 height 8
radio input "true"
click at [638, 503] on button "Next" at bounding box center [644, 515] width 219 height 54
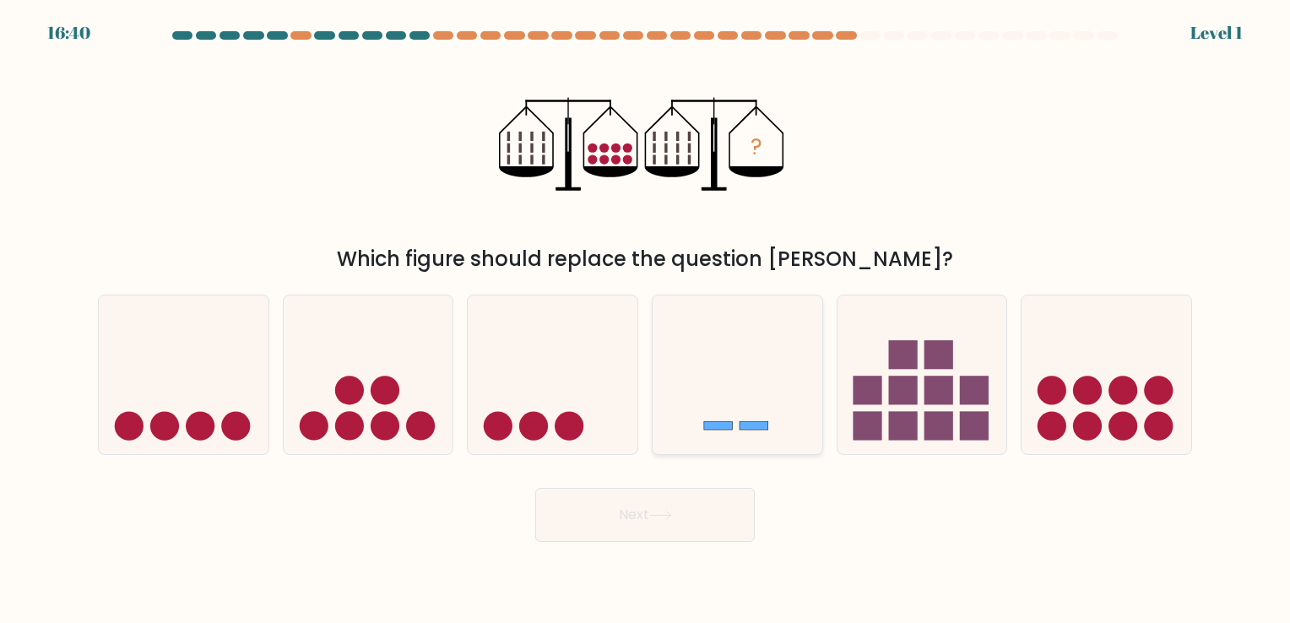
click at [743, 361] on icon at bounding box center [738, 375] width 170 height 140
click at [646, 320] on input "d." at bounding box center [645, 315] width 1 height 8
radio input "true"
click at [662, 521] on button "Next" at bounding box center [644, 515] width 219 height 54
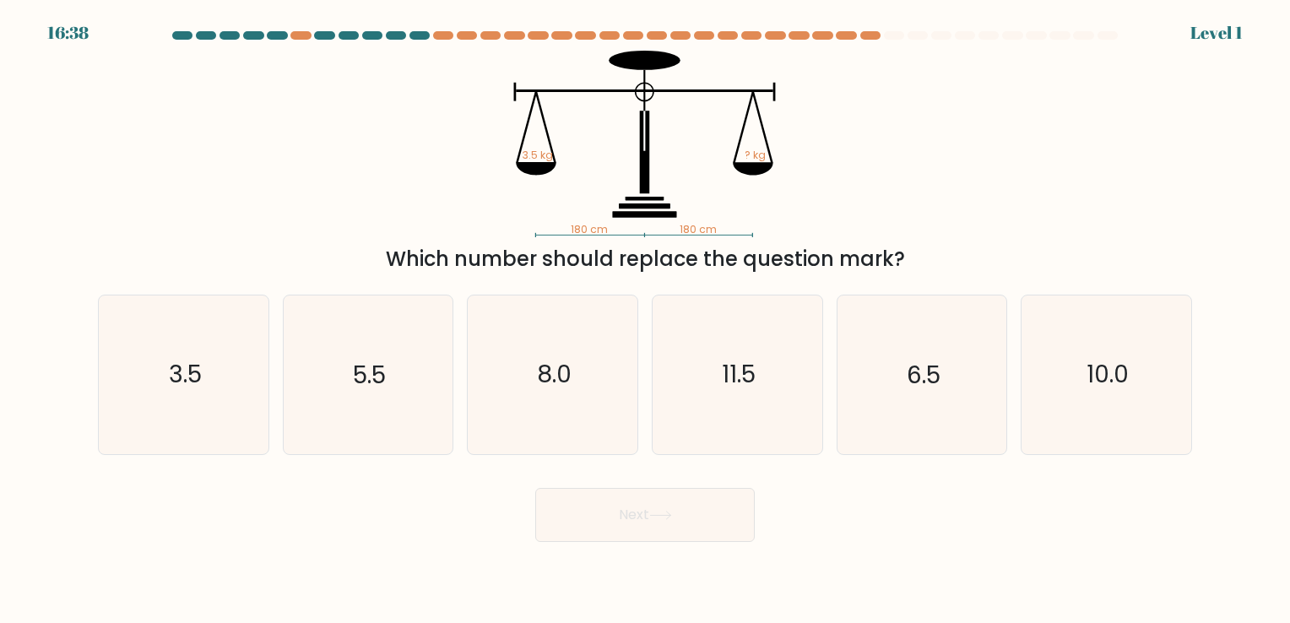
click at [647, 507] on button "Next" at bounding box center [644, 515] width 219 height 54
click at [725, 410] on icon "11.5" at bounding box center [737, 374] width 158 height 158
click at [646, 320] on input "d. 11.5" at bounding box center [645, 315] width 1 height 8
radio input "true"
click at [666, 552] on body "16:37 Level 1" at bounding box center [645, 311] width 1290 height 623
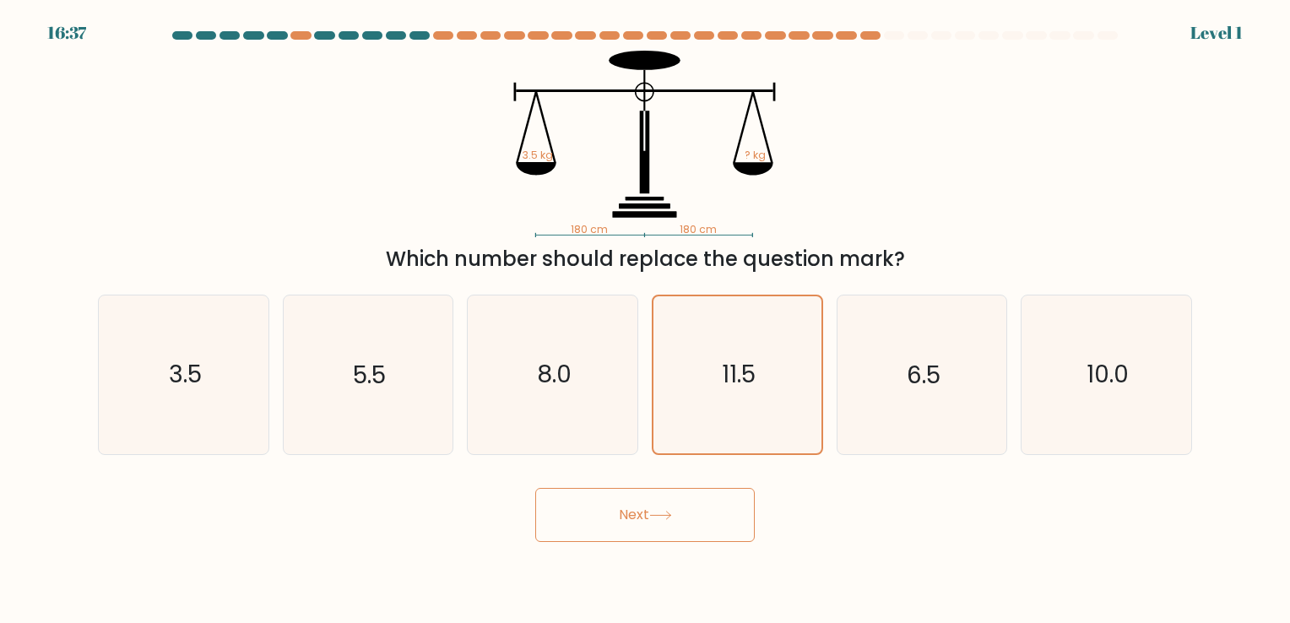
click at [666, 523] on button "Next" at bounding box center [644, 515] width 219 height 54
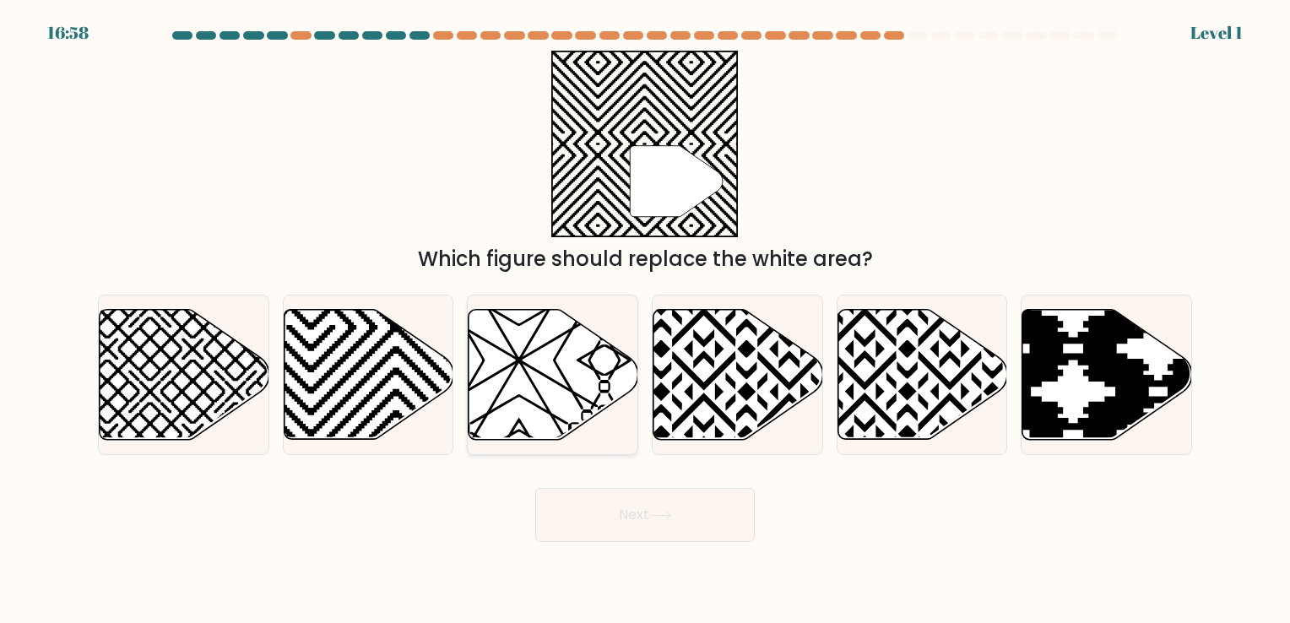
click at [589, 435] on icon at bounding box center [605, 445] width 342 height 342
click at [645, 320] on input "c." at bounding box center [645, 315] width 1 height 8
radio input "true"
click at [750, 367] on icon at bounding box center [738, 374] width 170 height 130
click at [646, 320] on input "d." at bounding box center [645, 315] width 1 height 8
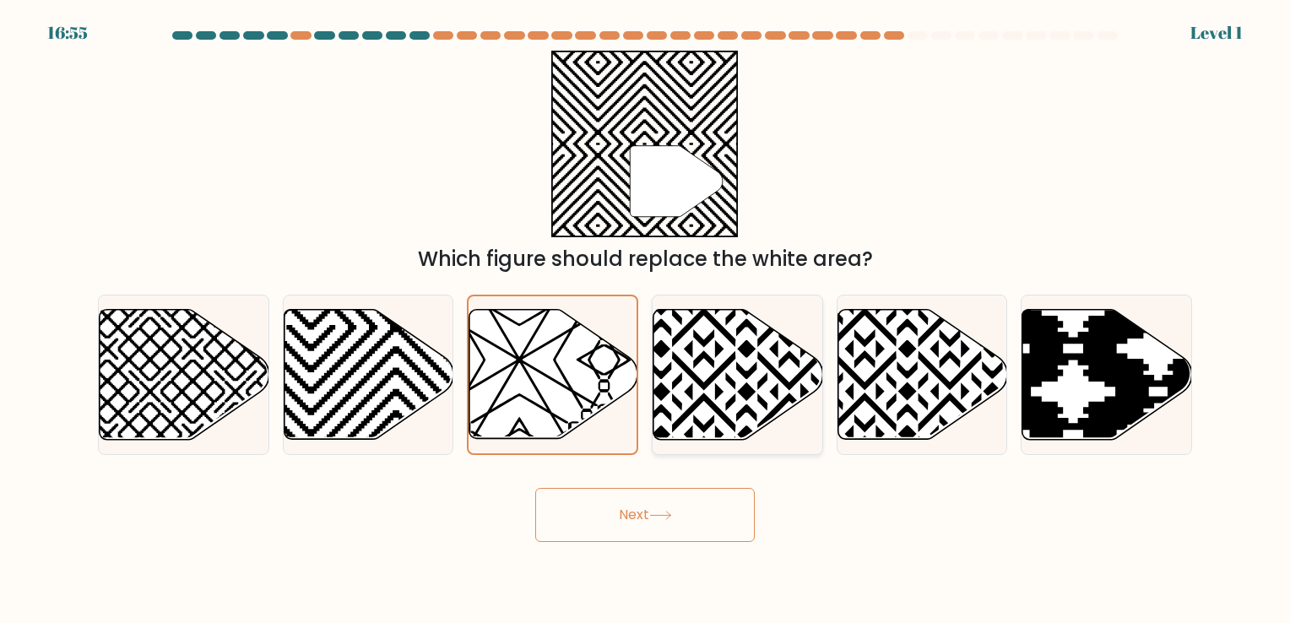
radio input "true"
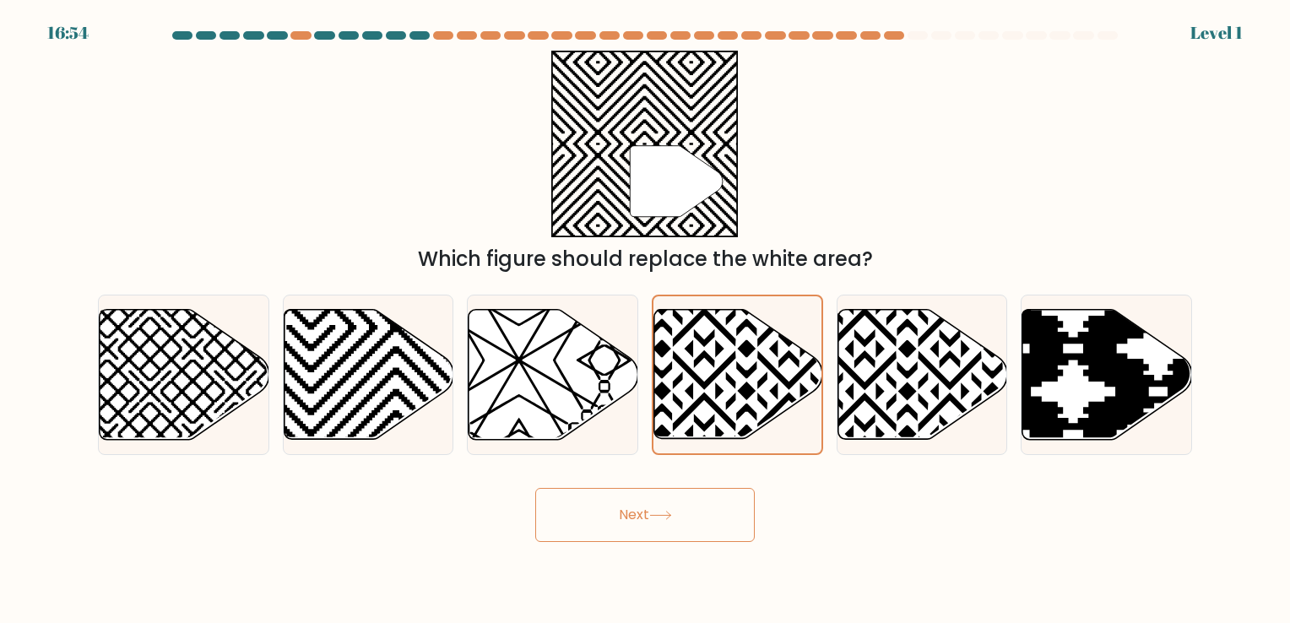
click at [696, 475] on div "Next" at bounding box center [645, 508] width 1114 height 67
click at [679, 517] on button "Next" at bounding box center [644, 515] width 219 height 54
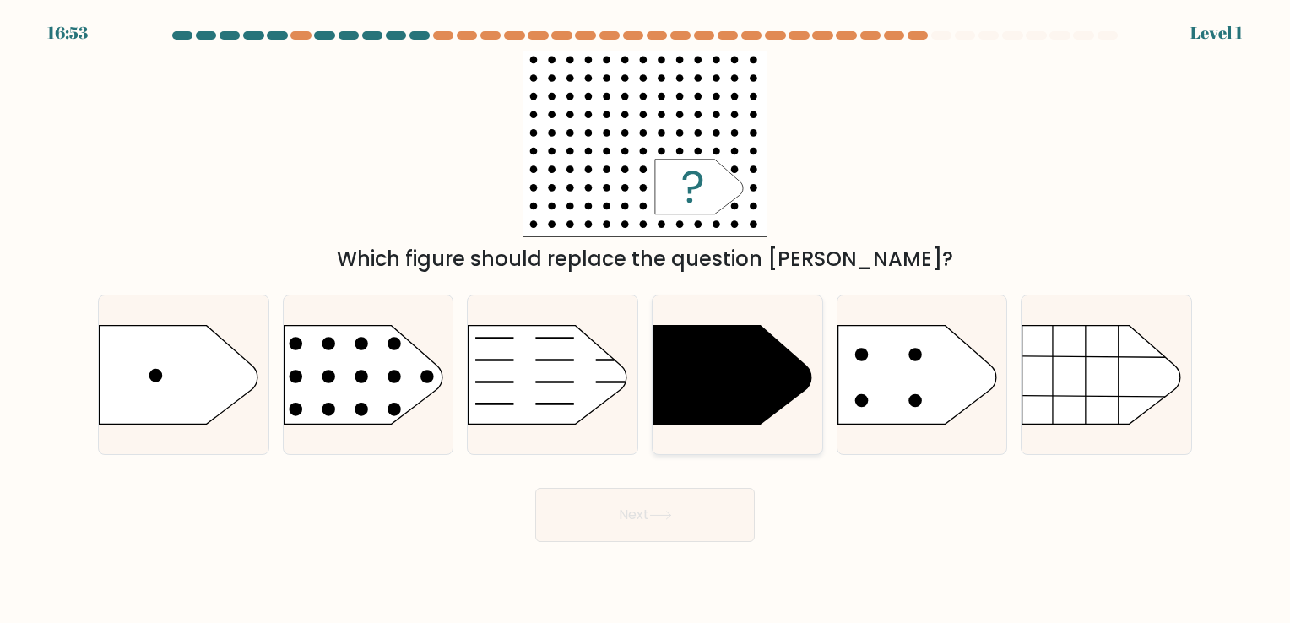
click at [703, 424] on icon at bounding box center [732, 374] width 159 height 99
click at [646, 320] on input "d." at bounding box center [645, 315] width 1 height 8
radio input "true"
click at [871, 400] on icon at bounding box center [916, 374] width 159 height 99
click at [646, 320] on input "e." at bounding box center [645, 315] width 1 height 8
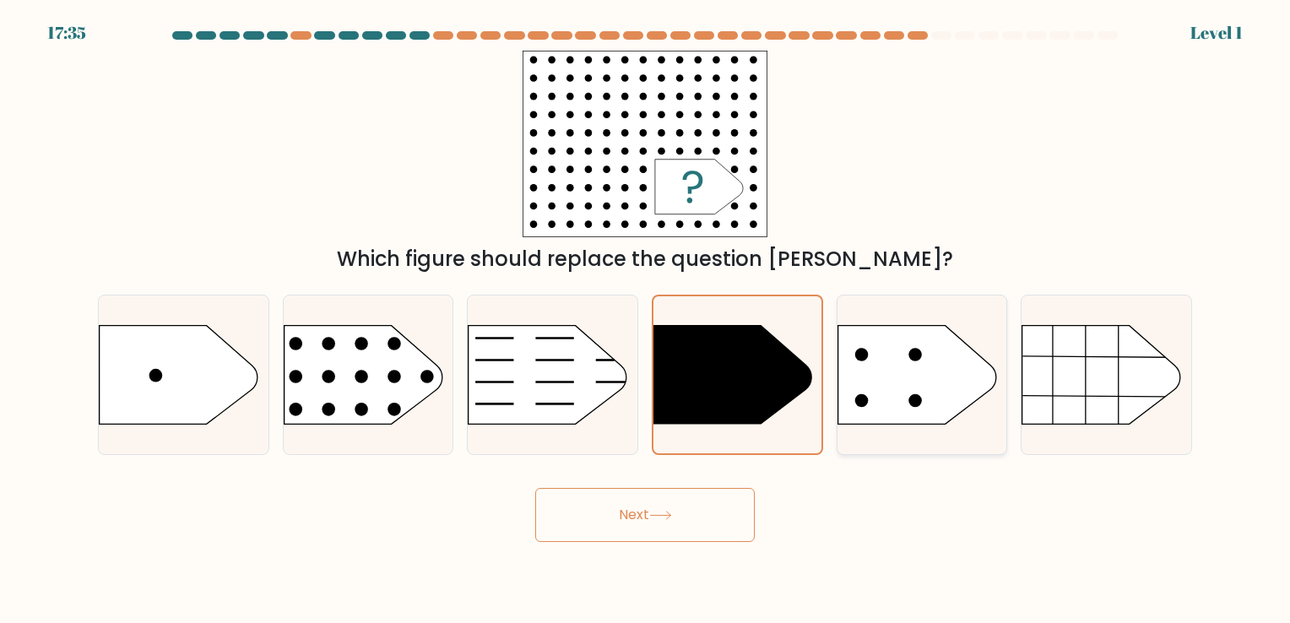
radio input "true"
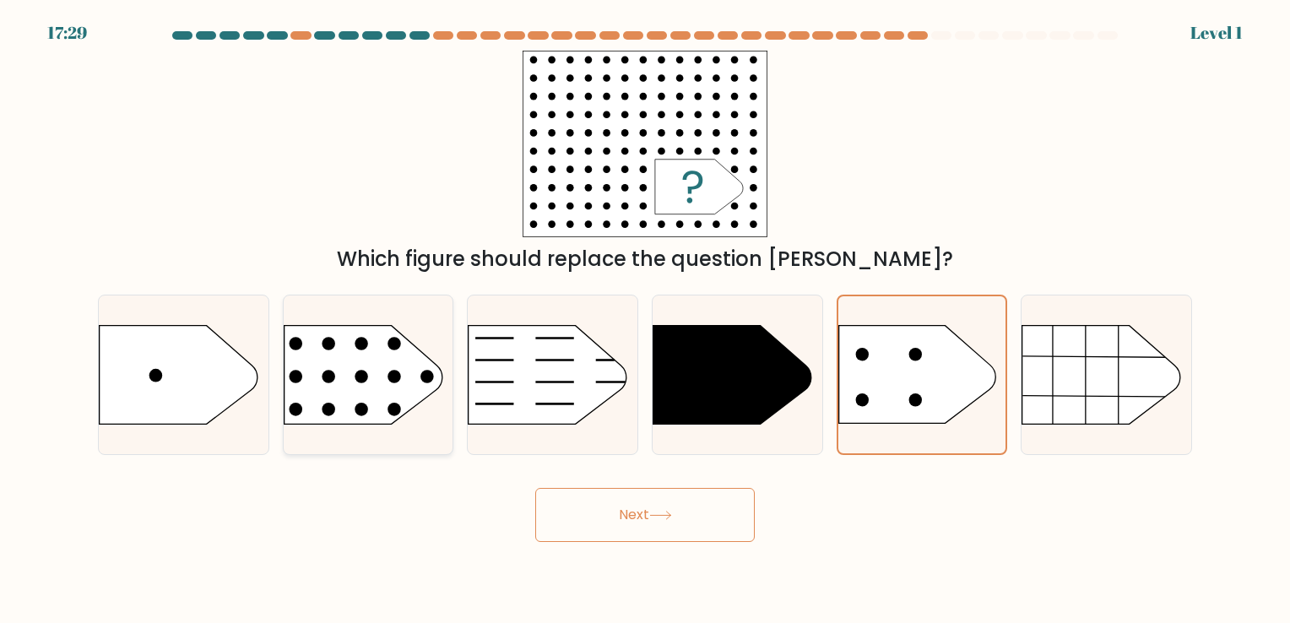
click at [386, 397] on rect at bounding box center [266, 297] width 441 height 335
click at [645, 320] on input "b." at bounding box center [645, 315] width 1 height 8
radio input "true"
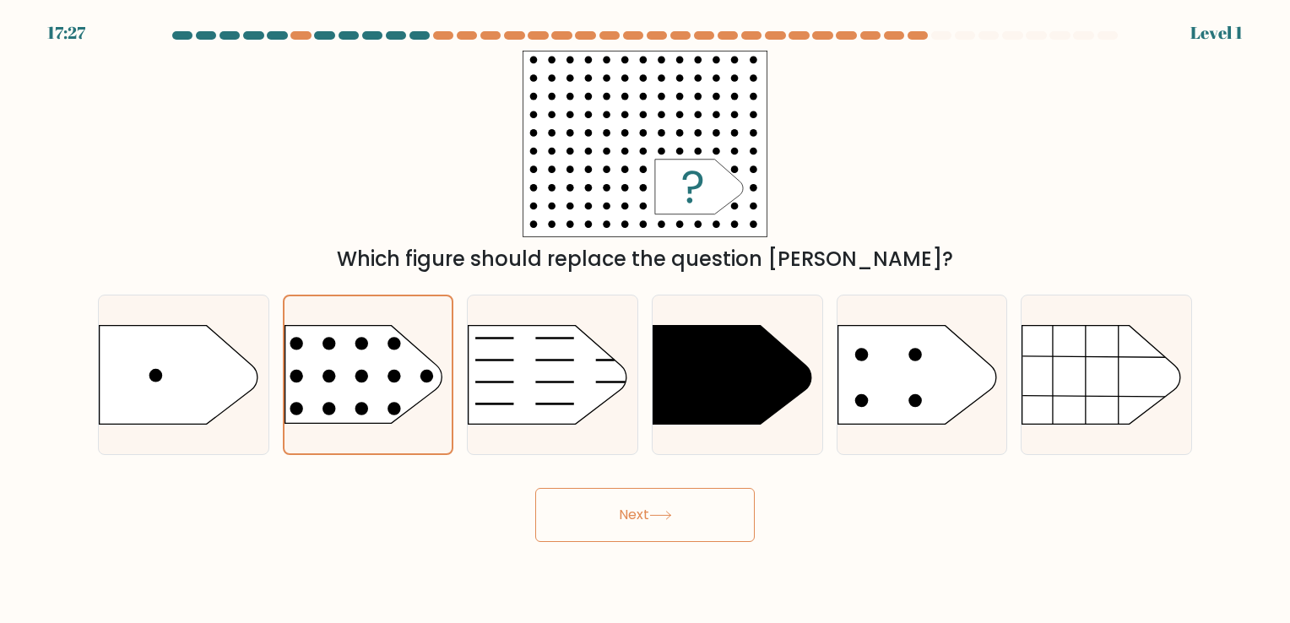
click at [621, 515] on button "Next" at bounding box center [644, 515] width 219 height 54
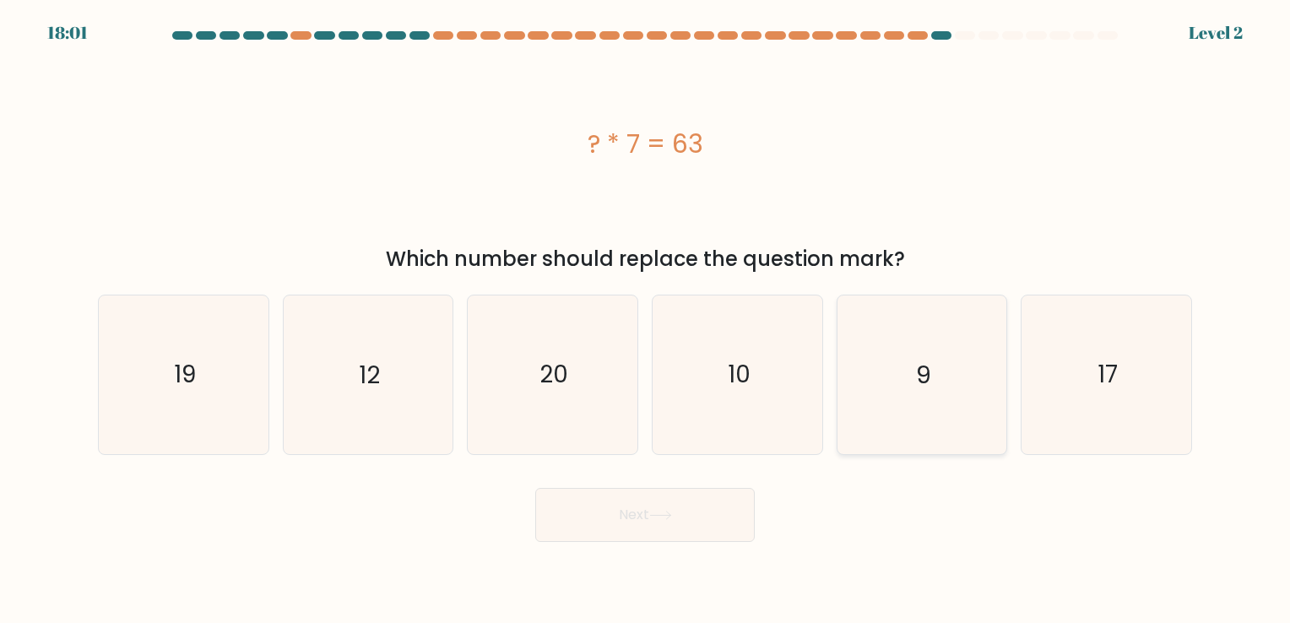
click at [895, 394] on icon "9" at bounding box center [921, 374] width 158 height 158
click at [646, 320] on input "e. 9" at bounding box center [645, 315] width 1 height 8
radio input "true"
click at [642, 545] on body "18:00 Level 2 9" at bounding box center [645, 311] width 1290 height 623
click at [642, 542] on body "17:59 Level 2 9" at bounding box center [645, 311] width 1290 height 623
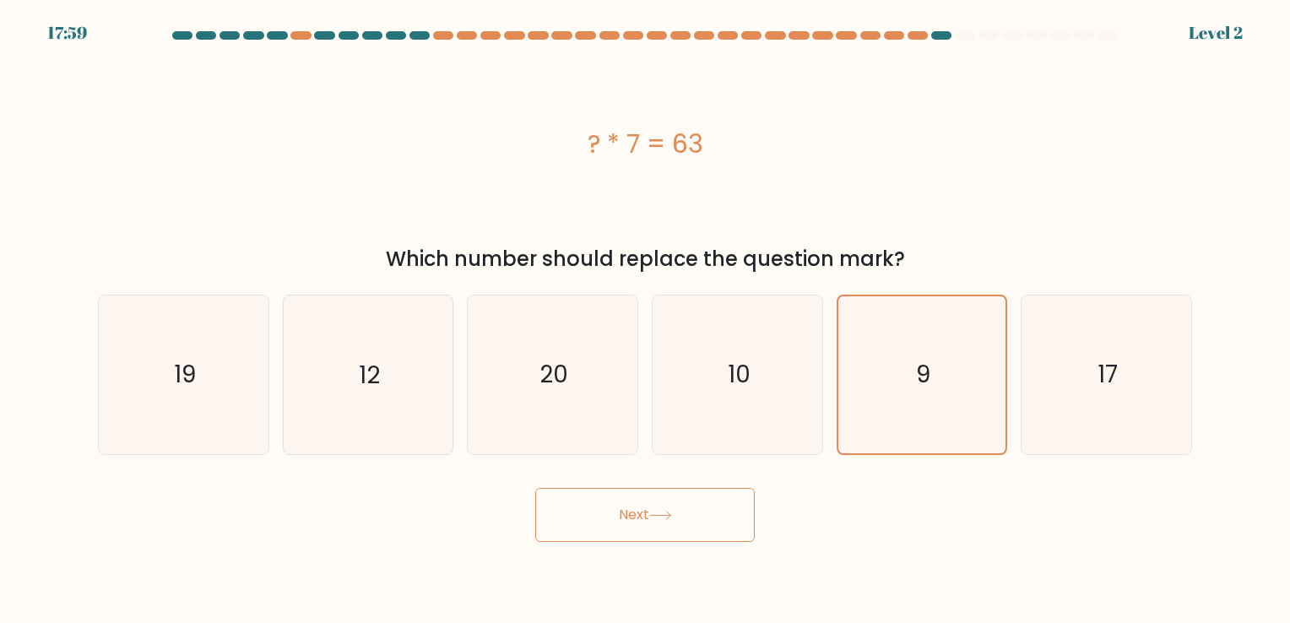
click at [645, 528] on button "Next" at bounding box center [644, 515] width 219 height 54
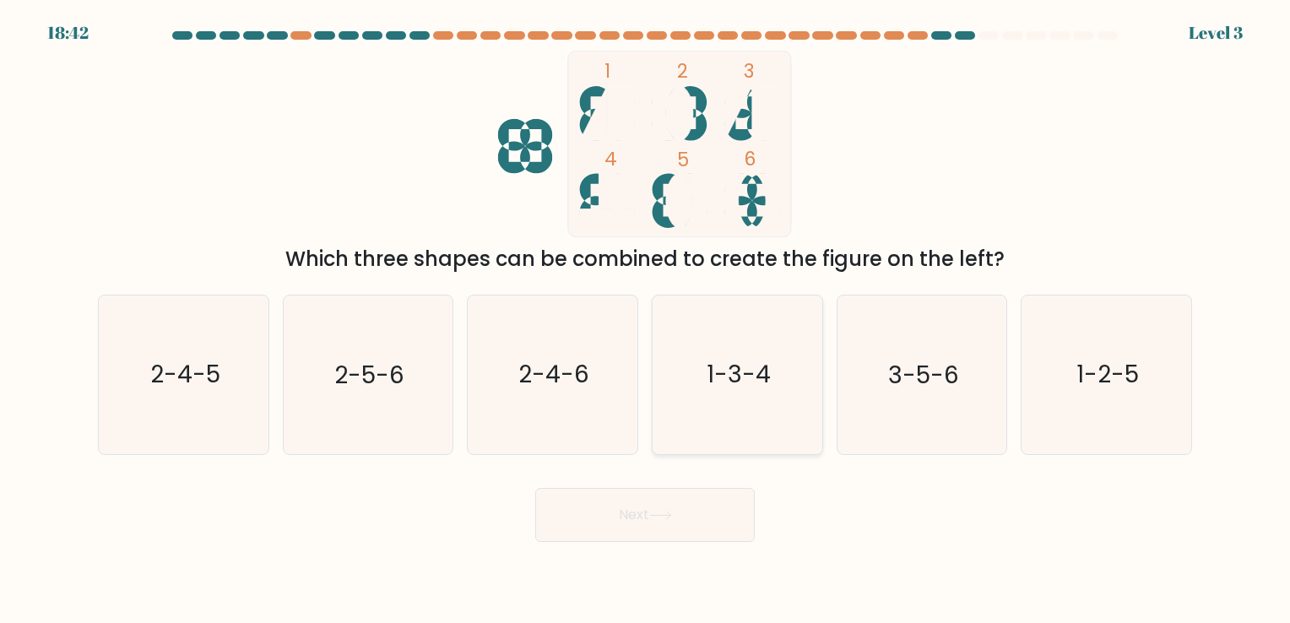
click at [661, 380] on icon "1-3-4" at bounding box center [737, 374] width 158 height 158
click at [646, 320] on input "d. 1-3-4" at bounding box center [645, 315] width 1 height 8
radio input "true"
click at [638, 501] on button "Next" at bounding box center [644, 515] width 219 height 54
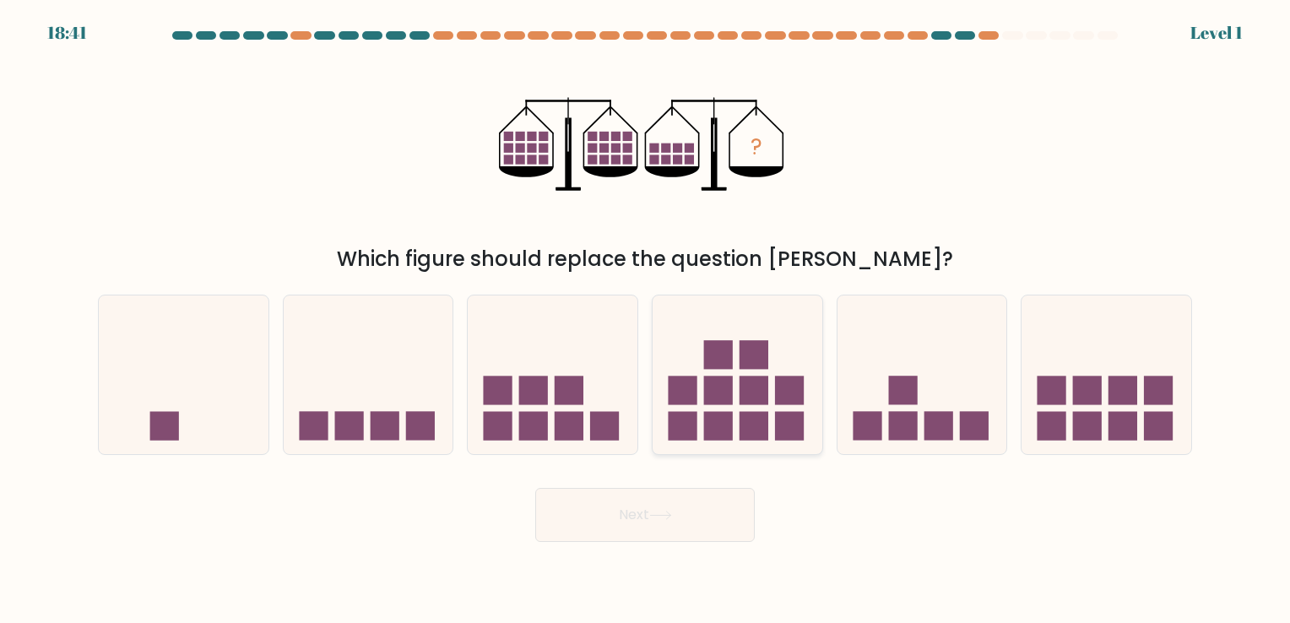
click at [736, 372] on icon at bounding box center [738, 375] width 170 height 140
click at [646, 320] on input "d." at bounding box center [645, 315] width 1 height 8
radio input "true"
click at [679, 505] on button "Next" at bounding box center [644, 515] width 219 height 54
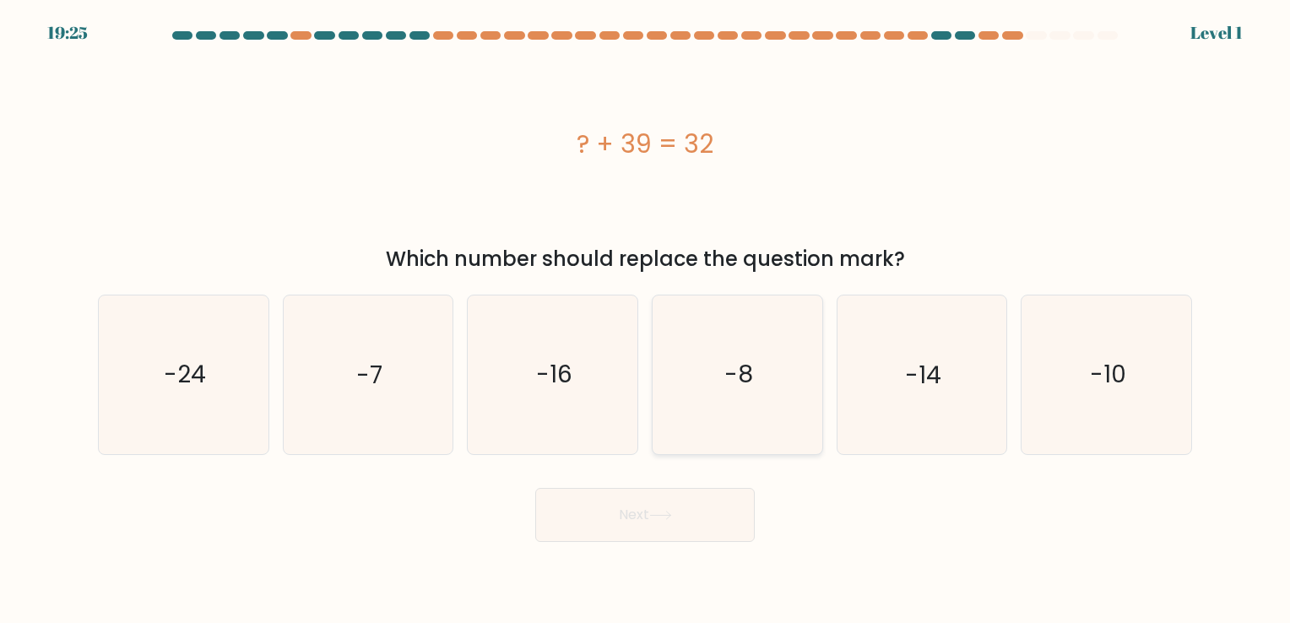
click at [704, 373] on icon "-8" at bounding box center [737, 374] width 158 height 158
click at [646, 320] on input "d. -8" at bounding box center [645, 315] width 1 height 8
radio input "true"
click at [407, 362] on icon "-7" at bounding box center [368, 374] width 158 height 158
click at [645, 320] on input "b. -7" at bounding box center [645, 315] width 1 height 8
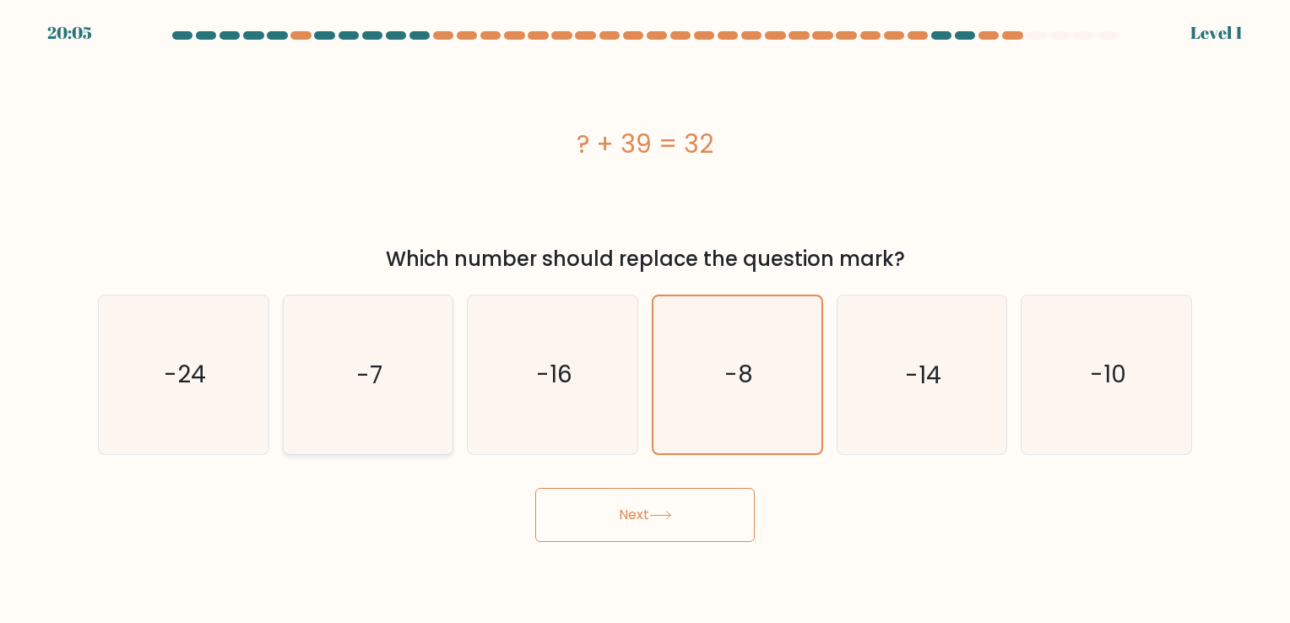
radio input "true"
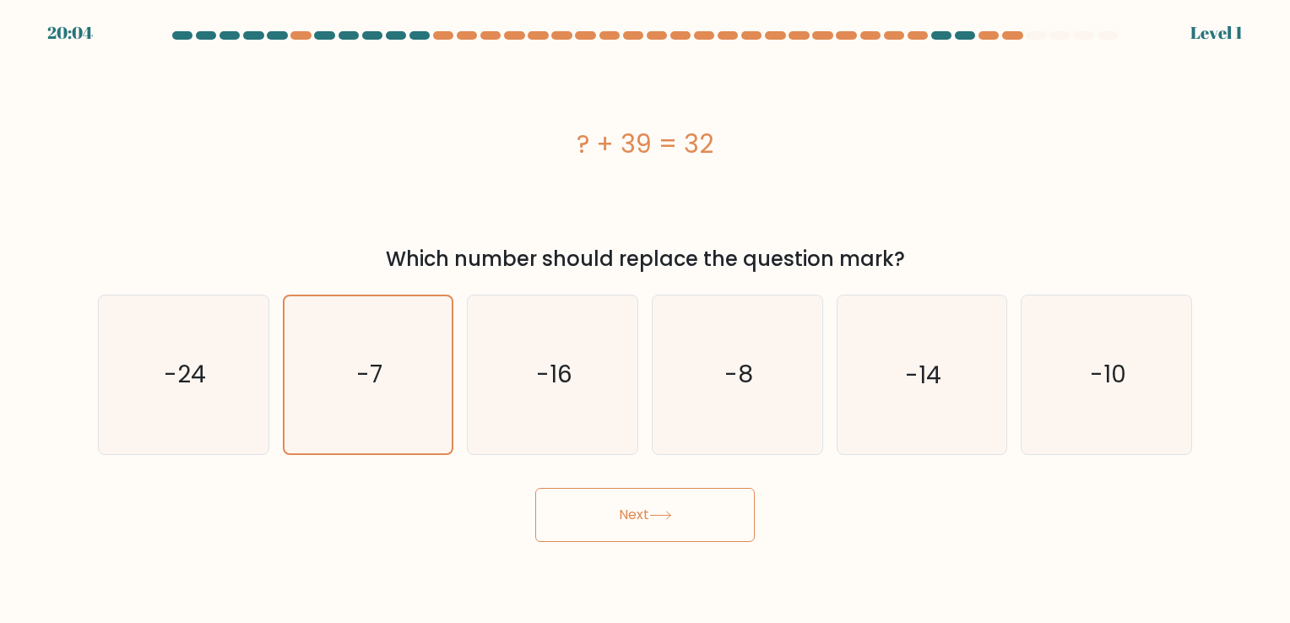
click at [632, 508] on button "Next" at bounding box center [644, 515] width 219 height 54
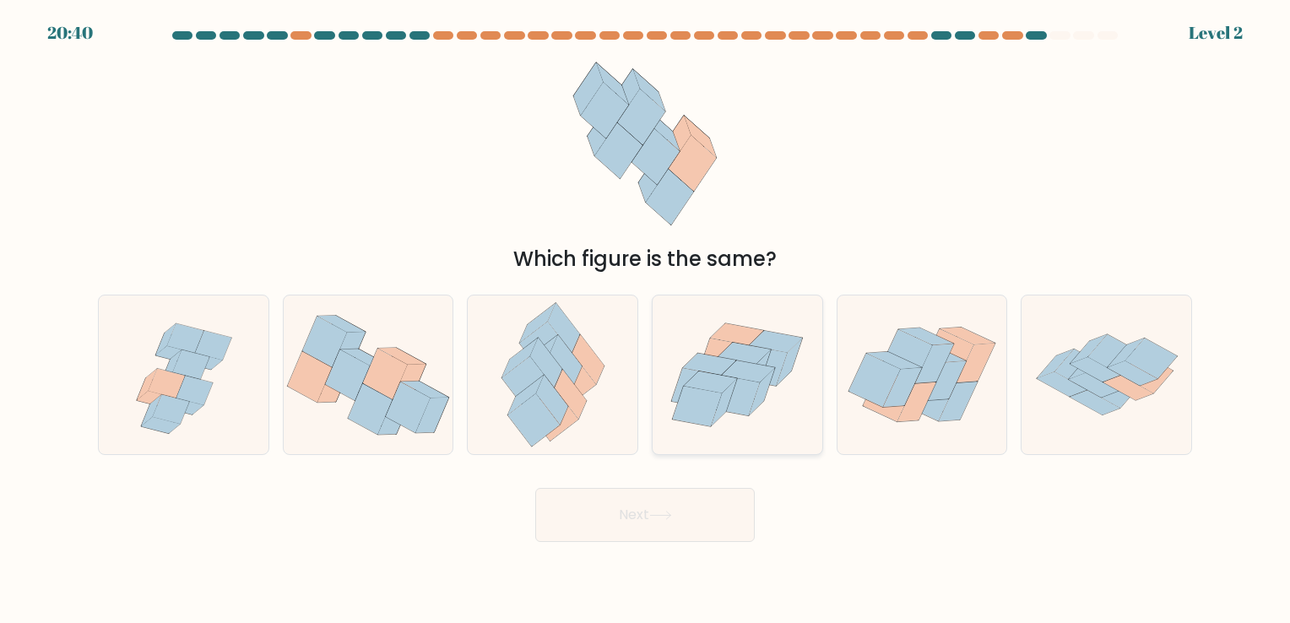
click at [746, 382] on icon at bounding box center [736, 396] width 50 height 41
click at [646, 320] on input "d." at bounding box center [645, 315] width 1 height 8
radio input "true"
click at [662, 522] on button "Next" at bounding box center [644, 515] width 219 height 54
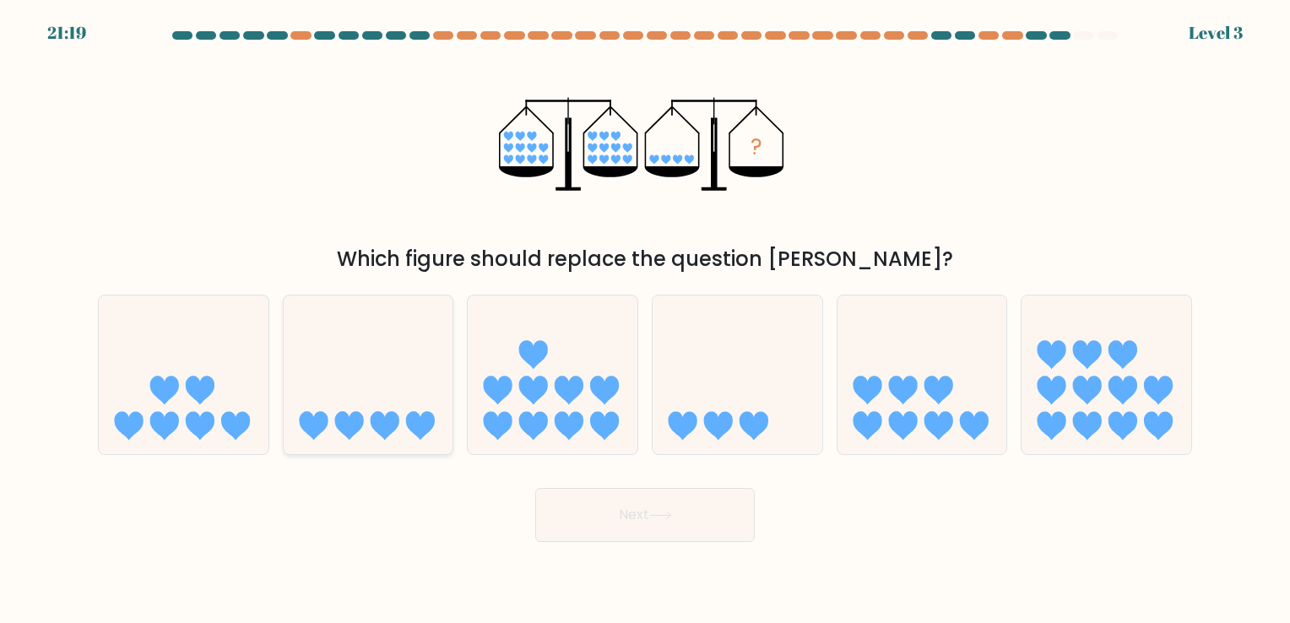
click at [393, 431] on icon at bounding box center [385, 426] width 29 height 29
click at [645, 320] on input "b." at bounding box center [645, 315] width 1 height 8
radio input "true"
click at [633, 536] on button "Next" at bounding box center [644, 515] width 219 height 54
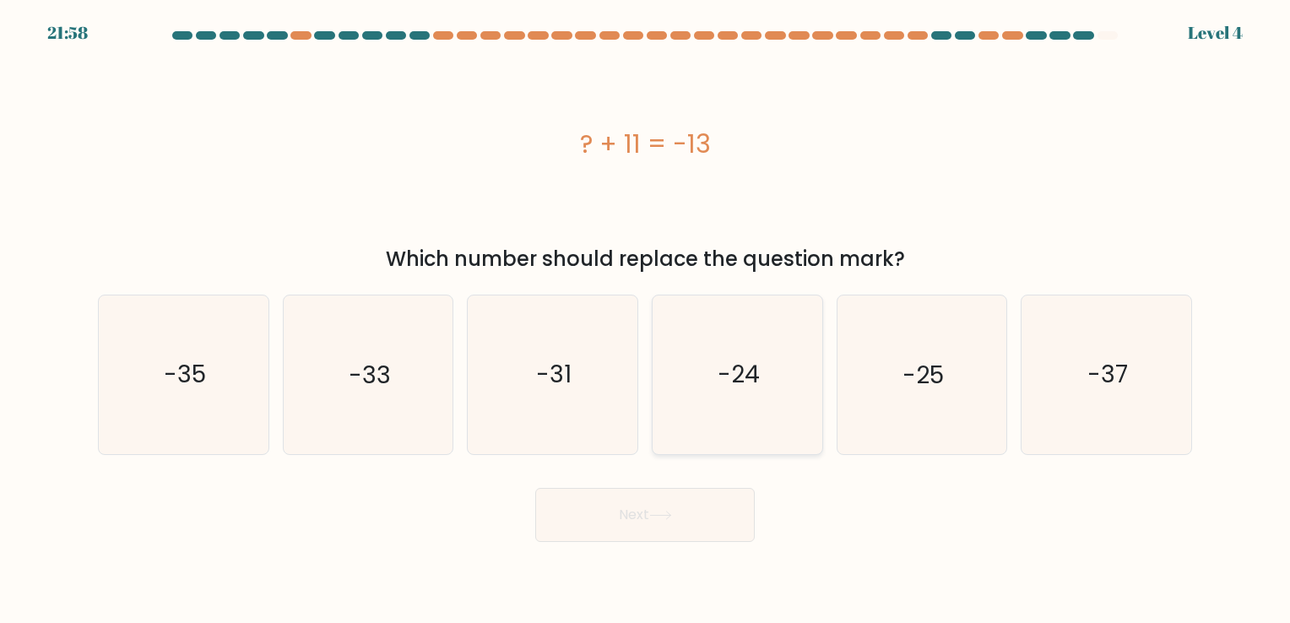
click at [712, 379] on icon "-24" at bounding box center [737, 374] width 158 height 158
click at [646, 320] on input "d. -24" at bounding box center [645, 315] width 1 height 8
radio input "true"
click at [659, 512] on icon at bounding box center [660, 515] width 23 height 9
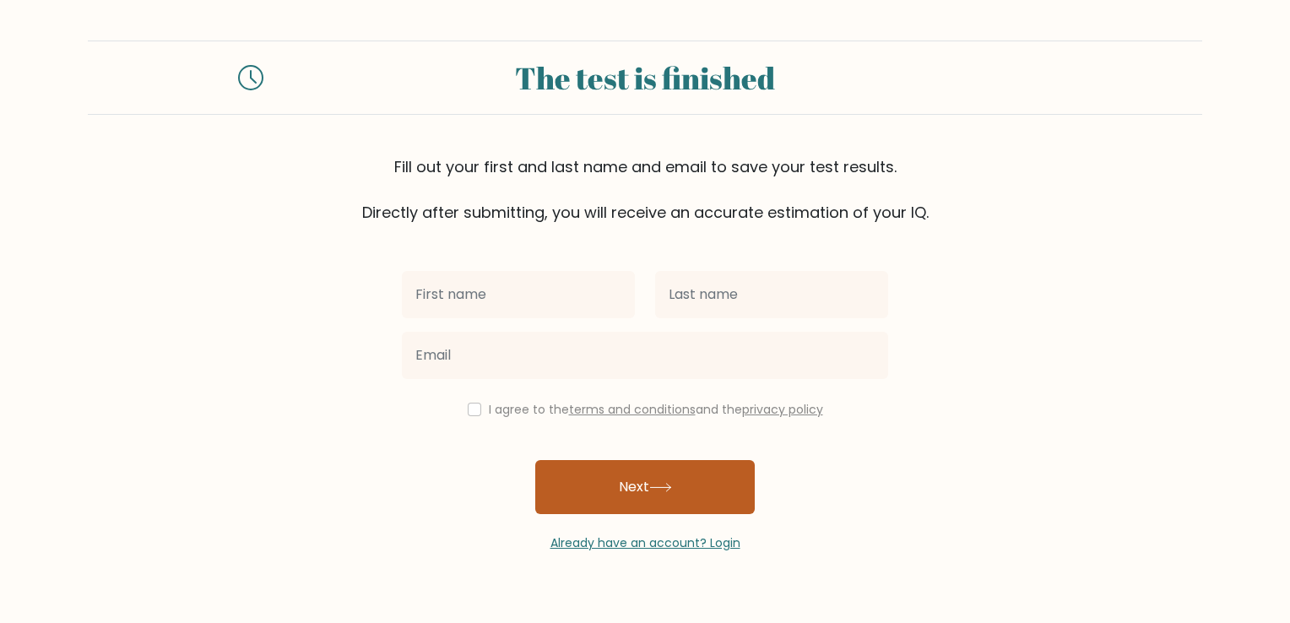
click at [609, 496] on button "Next" at bounding box center [644, 487] width 219 height 54
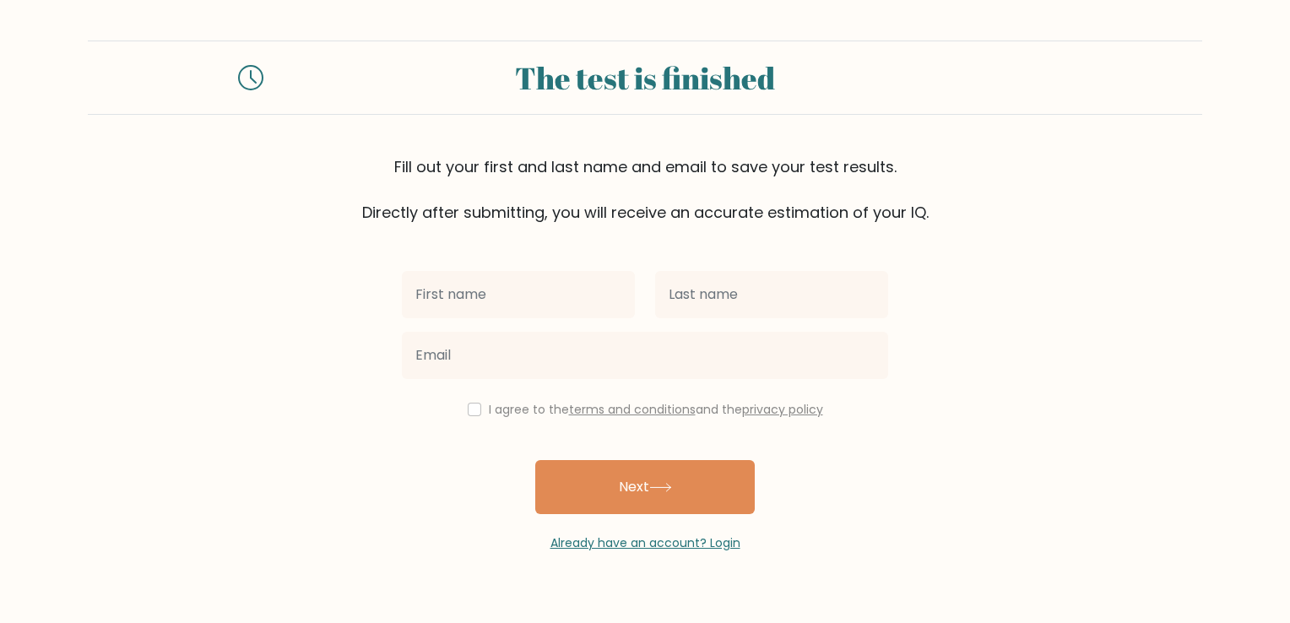
click at [262, 82] on icon at bounding box center [251, 78] width 24 height 24
drag, startPoint x: 749, startPoint y: 73, endPoint x: 648, endPoint y: 79, distance: 100.7
click at [648, 79] on div "The test is finished" at bounding box center [645, 78] width 723 height 46
click at [209, 59] on div "The test is finished" at bounding box center [645, 78] width 1114 height 74
